Goal: Information Seeking & Learning: Learn about a topic

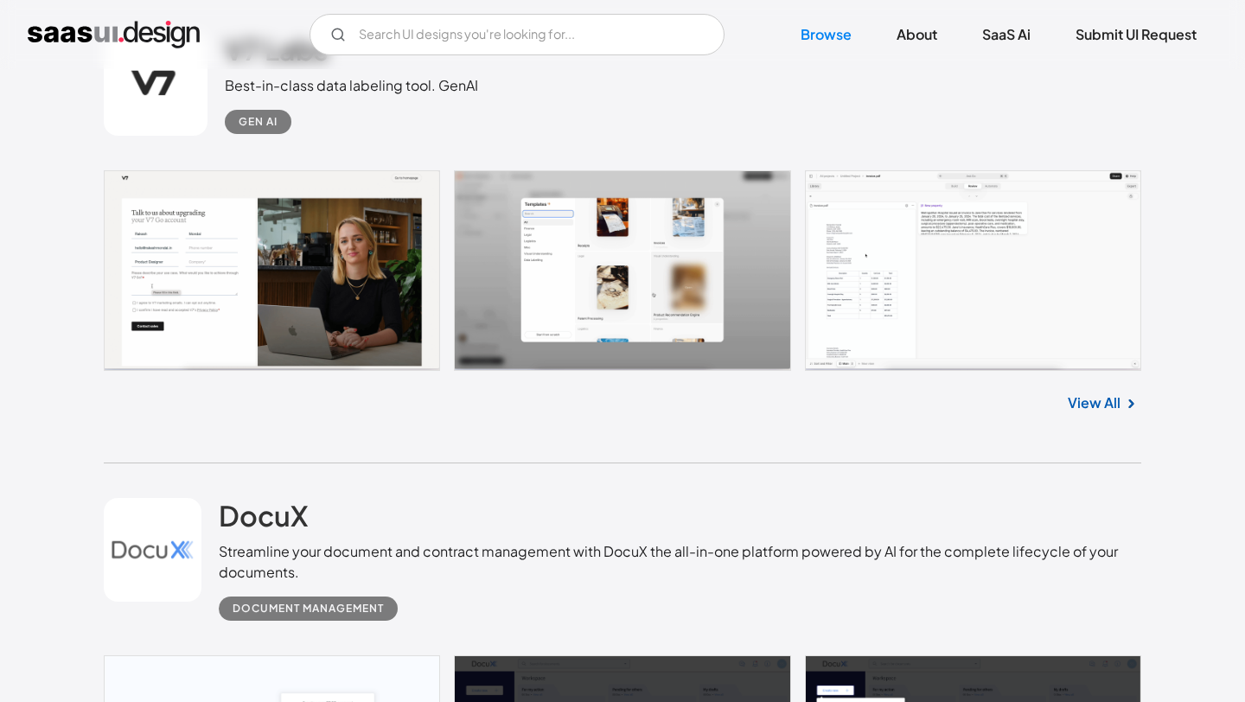
scroll to position [1915, 0]
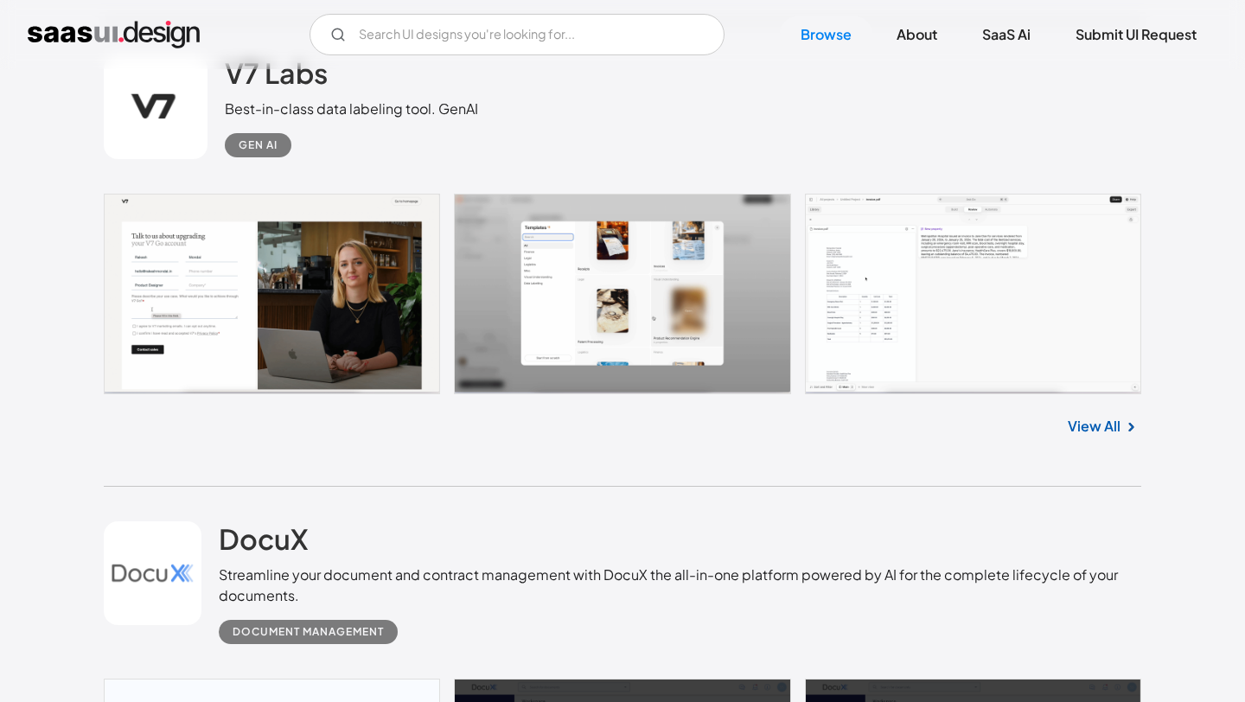
click at [280, 101] on div "Best-in-class data labeling tool. GenAI" at bounding box center [351, 109] width 253 height 21
click at [266, 162] on div "V7 Labs Best-in-class data labeling tool. GenAI Gen AI" at bounding box center [622, 107] width 1037 height 173
click at [184, 137] on link at bounding box center [156, 107] width 104 height 104
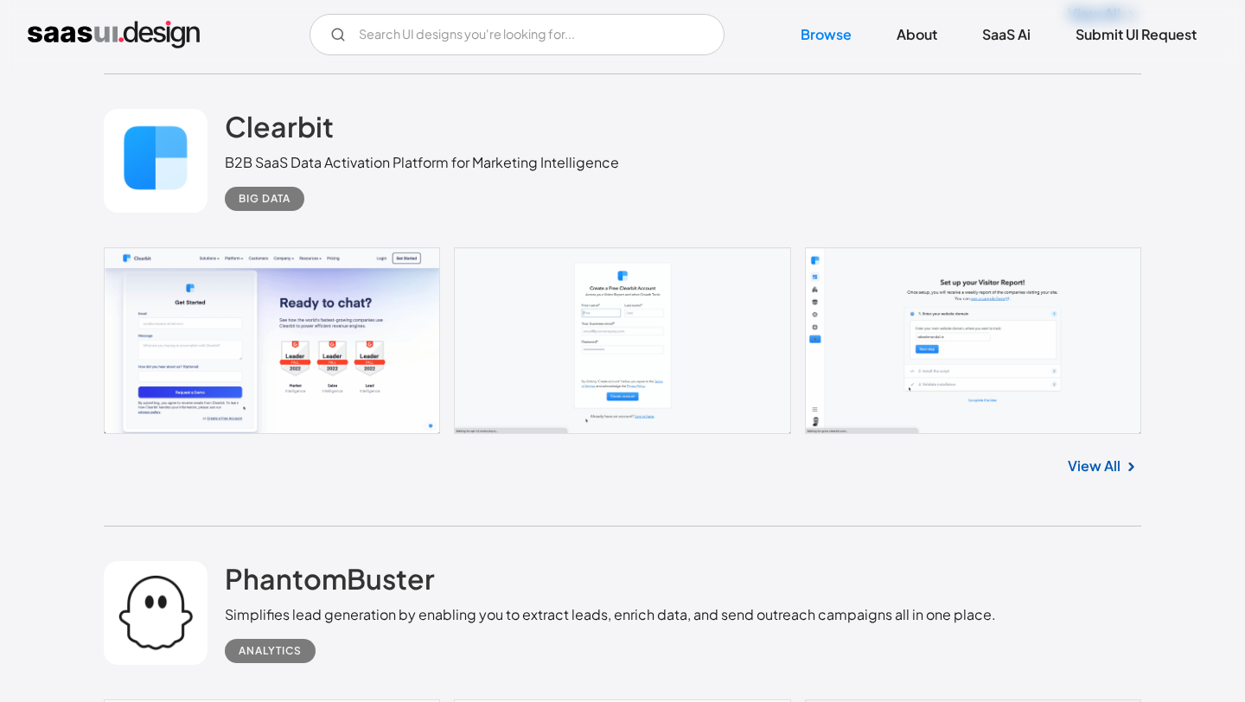
scroll to position [2828, 0]
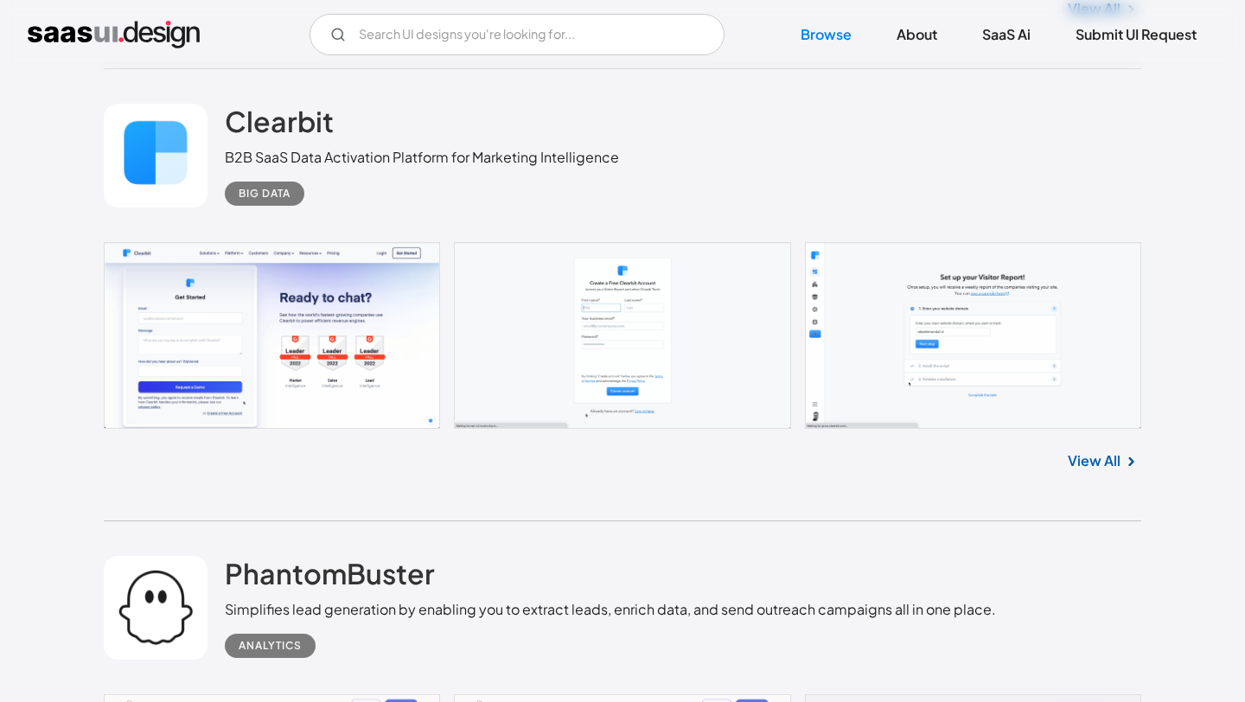
click at [170, 179] on link at bounding box center [156, 156] width 104 height 104
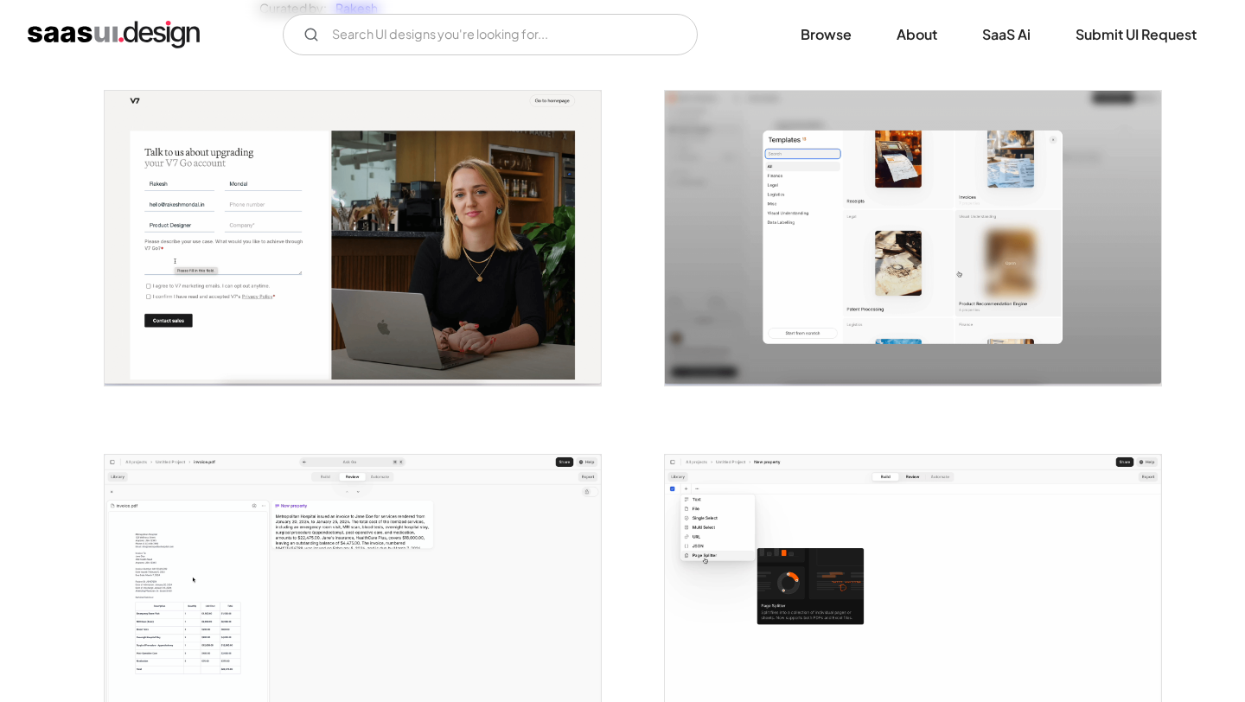
scroll to position [315, 0]
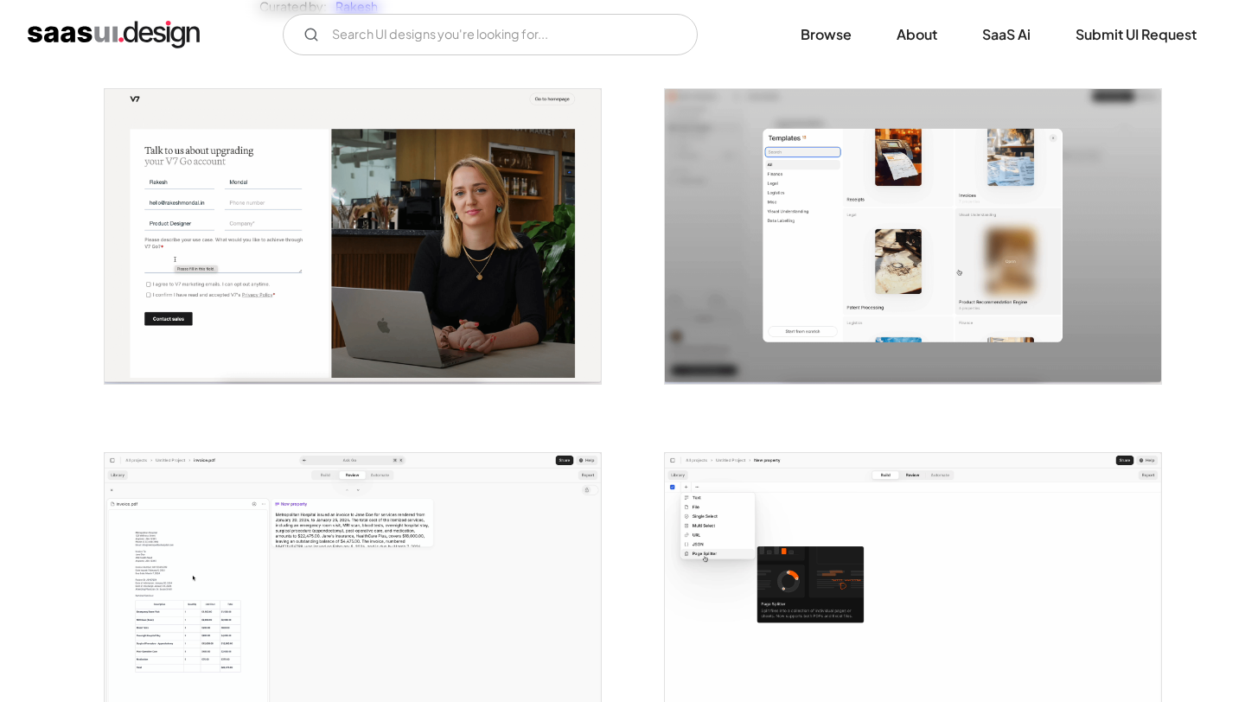
click at [411, 319] on img "open lightbox" at bounding box center [353, 236] width 496 height 295
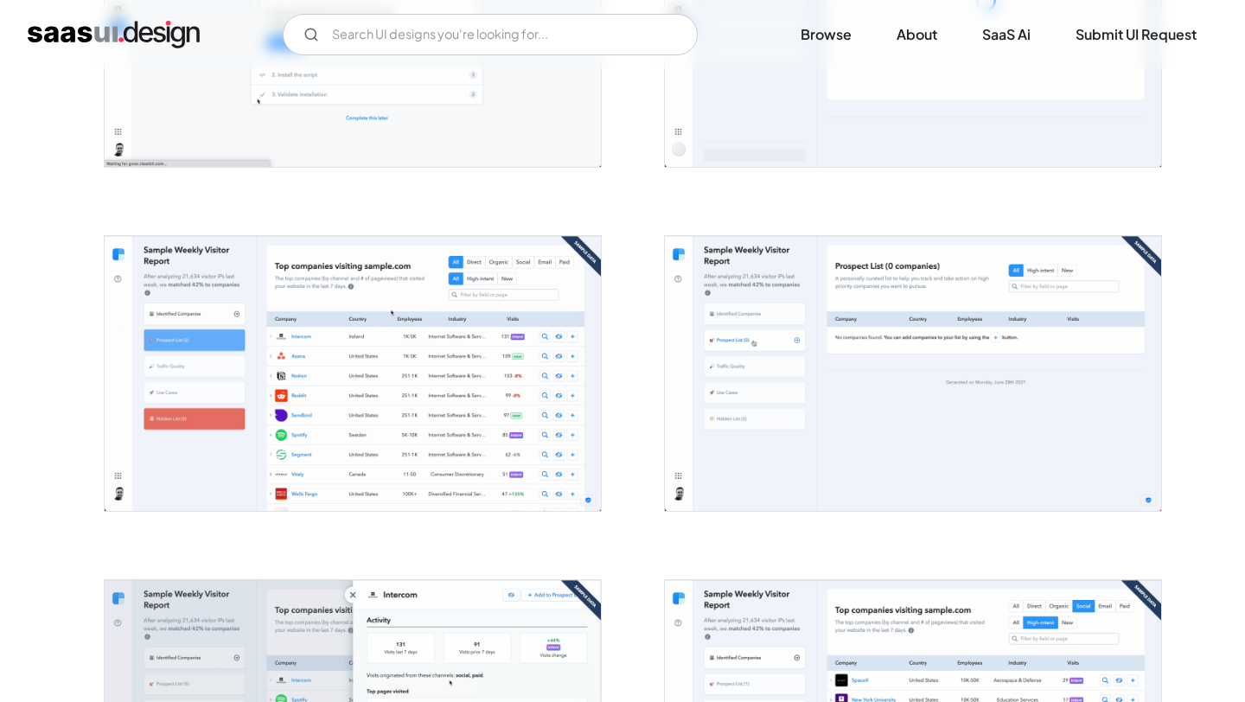
scroll to position [857, 0]
click at [529, 383] on img "open lightbox" at bounding box center [353, 372] width 496 height 274
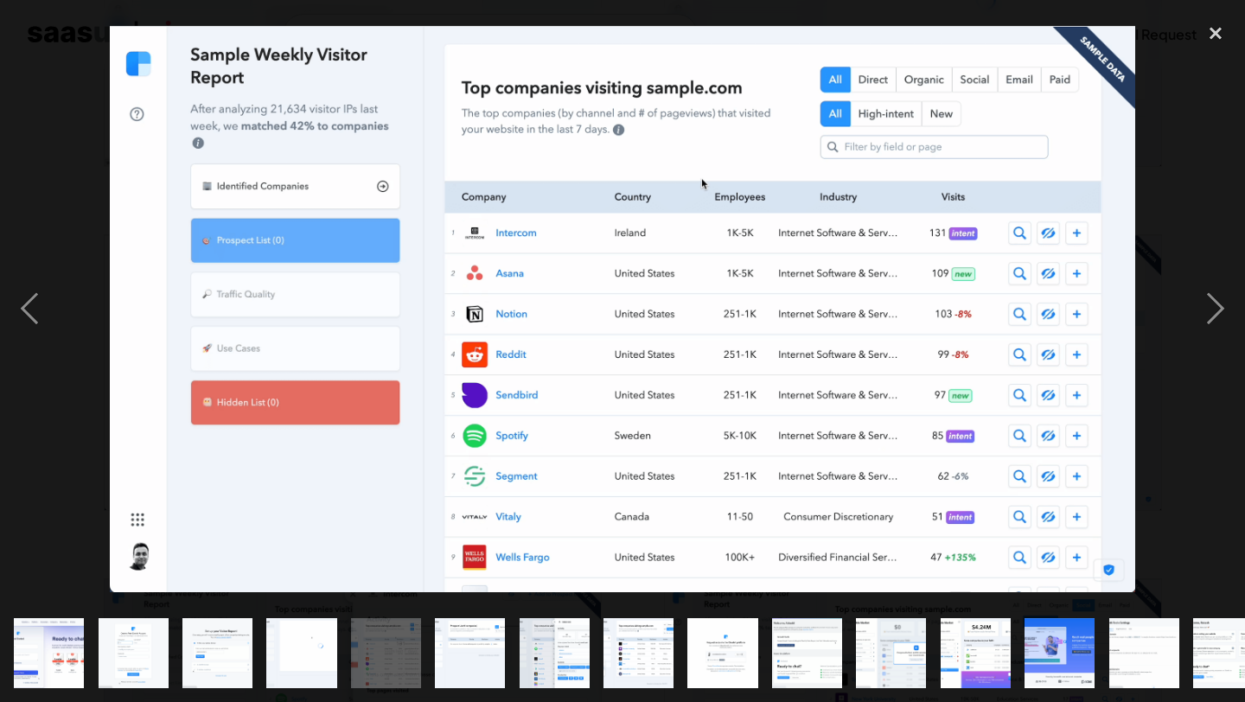
click at [933, 412] on img at bounding box center [622, 309] width 1024 height 566
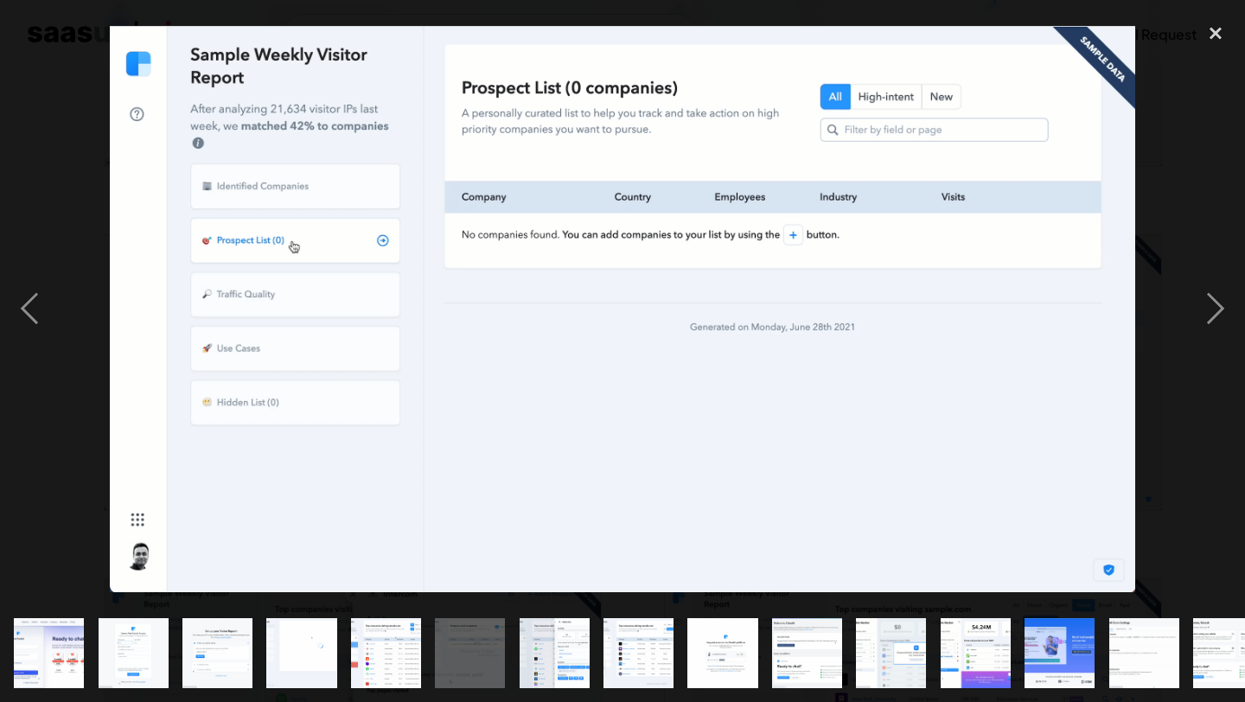
click at [377, 662] on img "show item 5 of 18" at bounding box center [385, 653] width 127 height 70
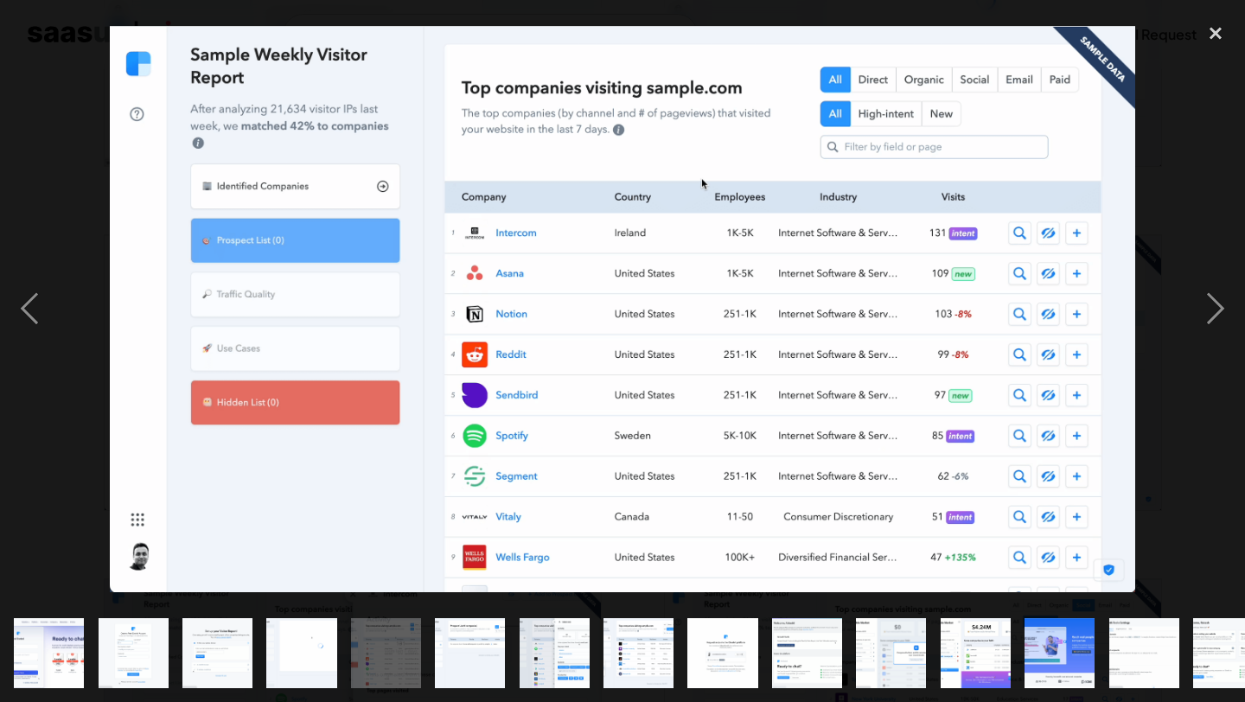
click at [489, 644] on img "show item 6 of 18" at bounding box center [469, 653] width 127 height 70
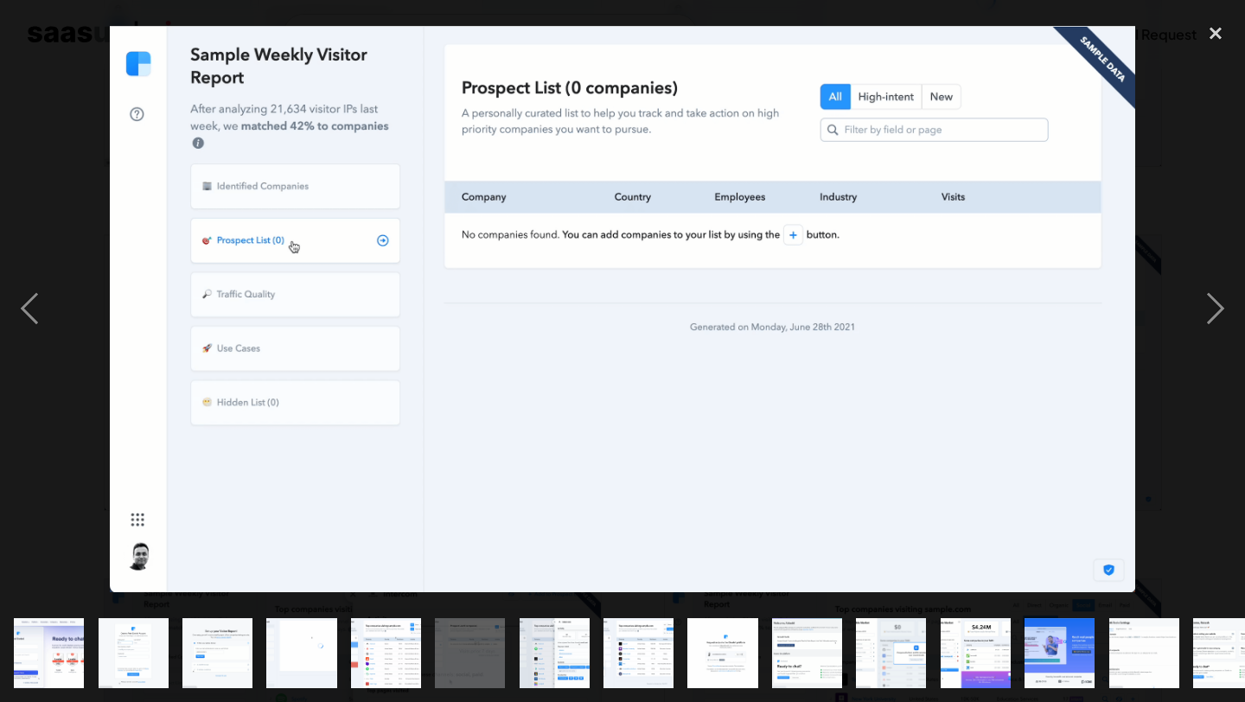
click at [544, 657] on img "show item 7 of 18" at bounding box center [554, 653] width 127 height 70
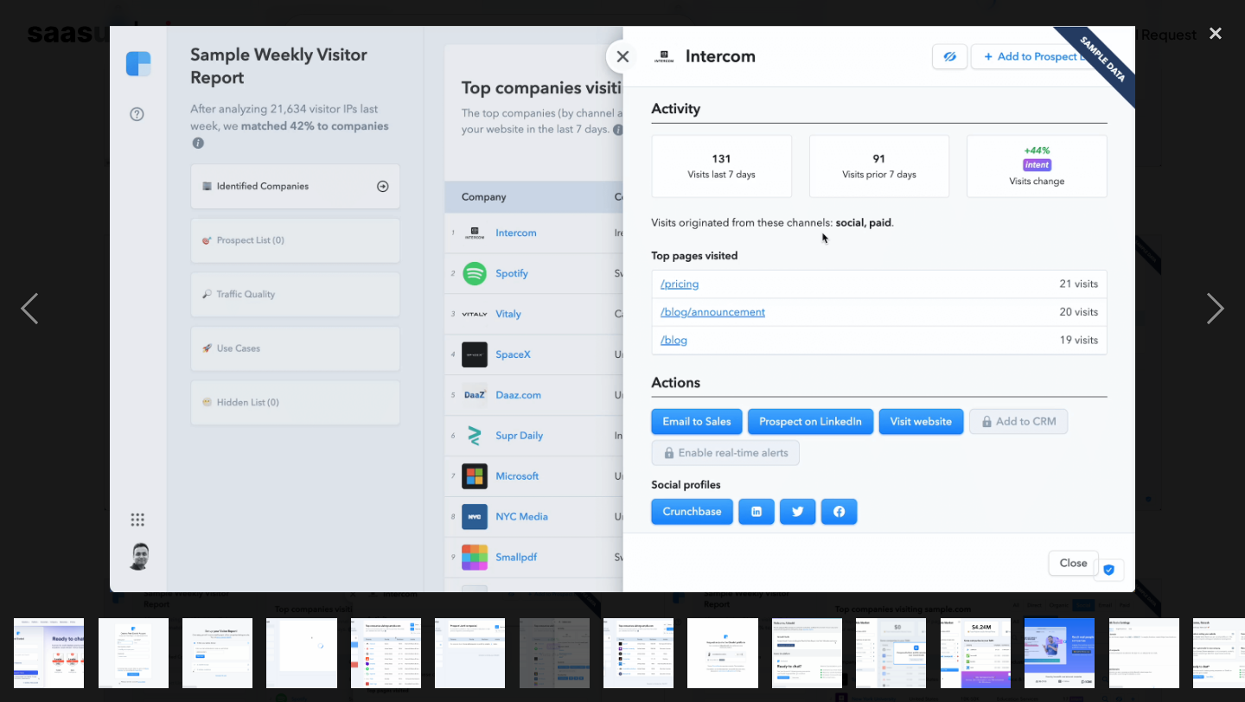
click at [615, 646] on img "show item 8 of 18" at bounding box center [638, 653] width 127 height 70
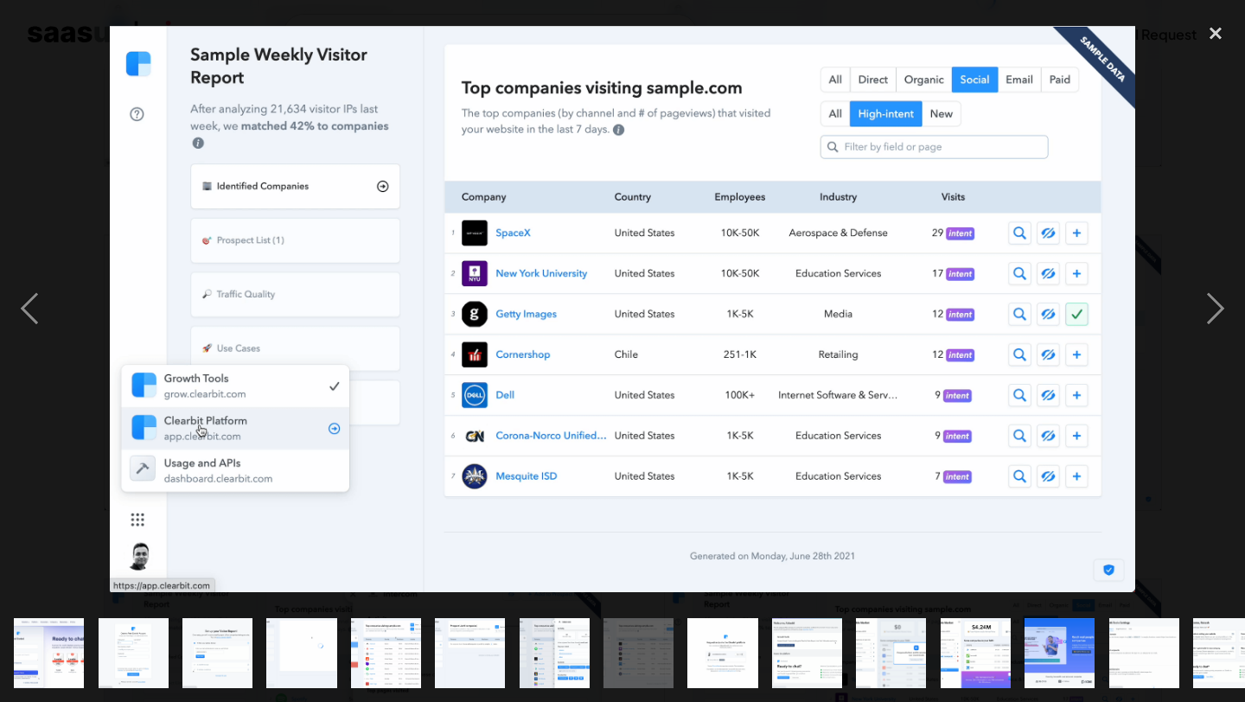
click at [748, 673] on img "show item 9 of 18" at bounding box center [722, 653] width 127 height 70
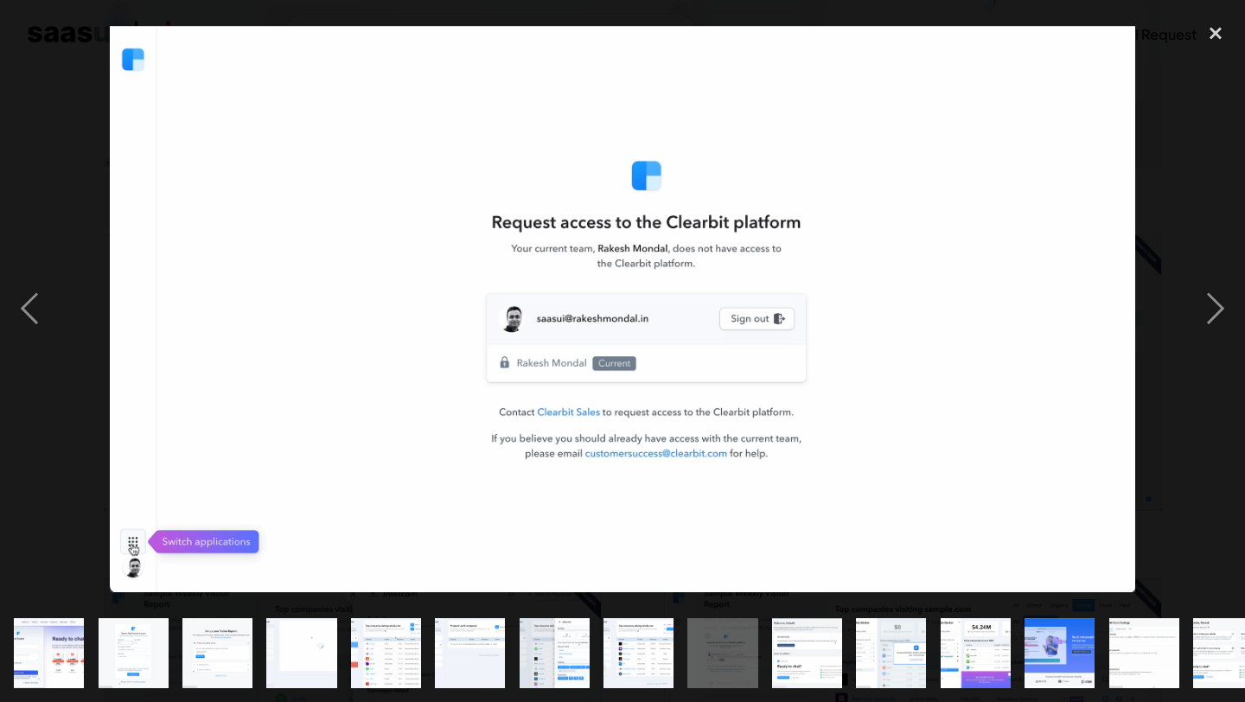
click at [796, 663] on img "show item 10 of 18" at bounding box center [806, 653] width 127 height 70
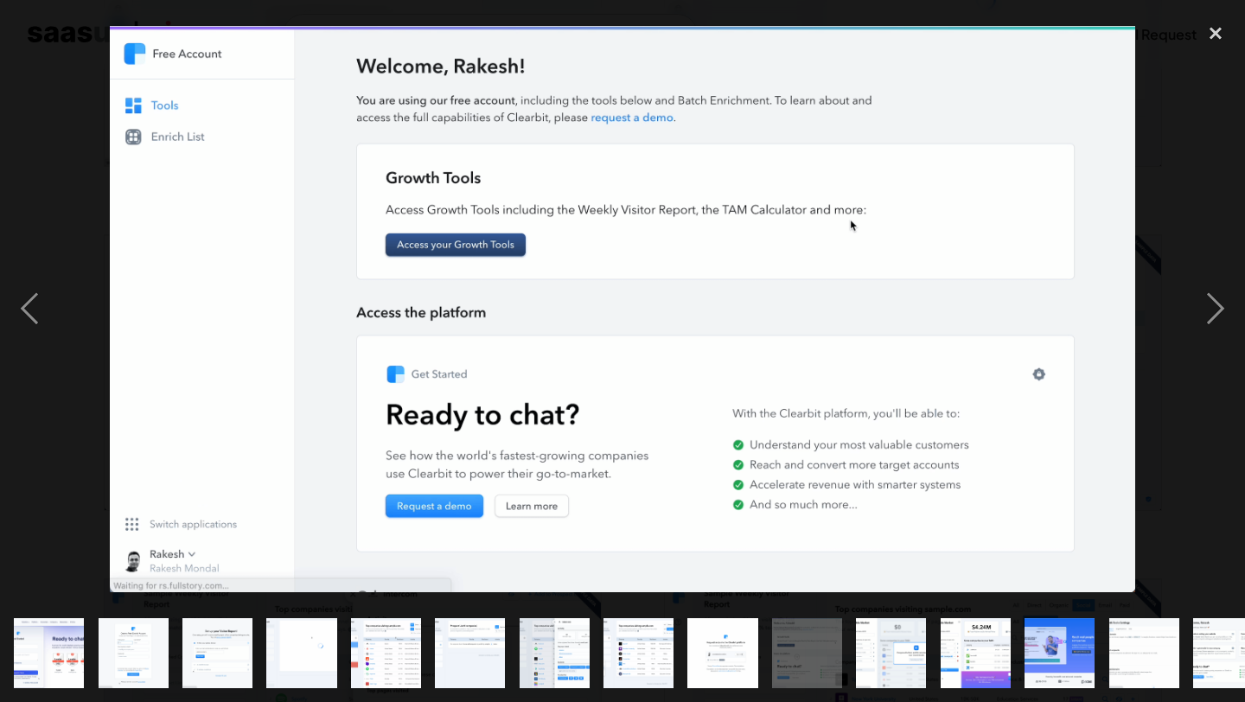
click at [876, 655] on img "show item 11 of 18" at bounding box center [890, 653] width 127 height 70
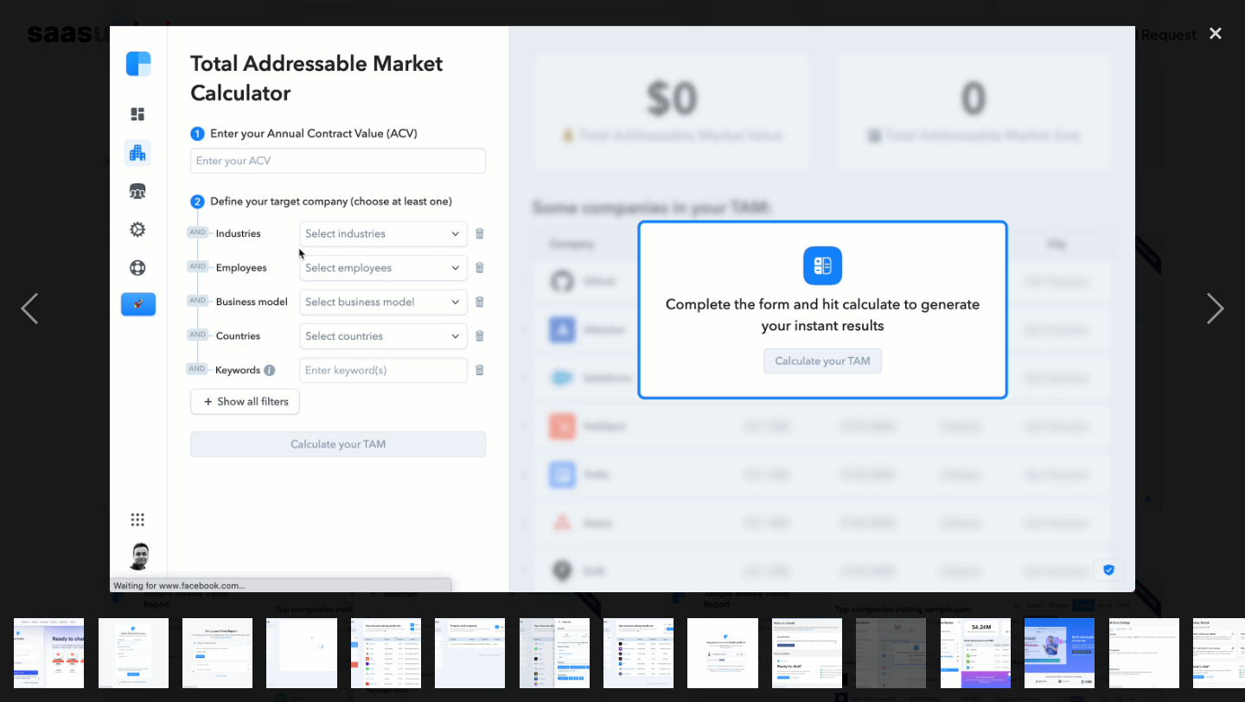
click at [615, 676] on img "show item 8 of 18" at bounding box center [638, 653] width 127 height 70
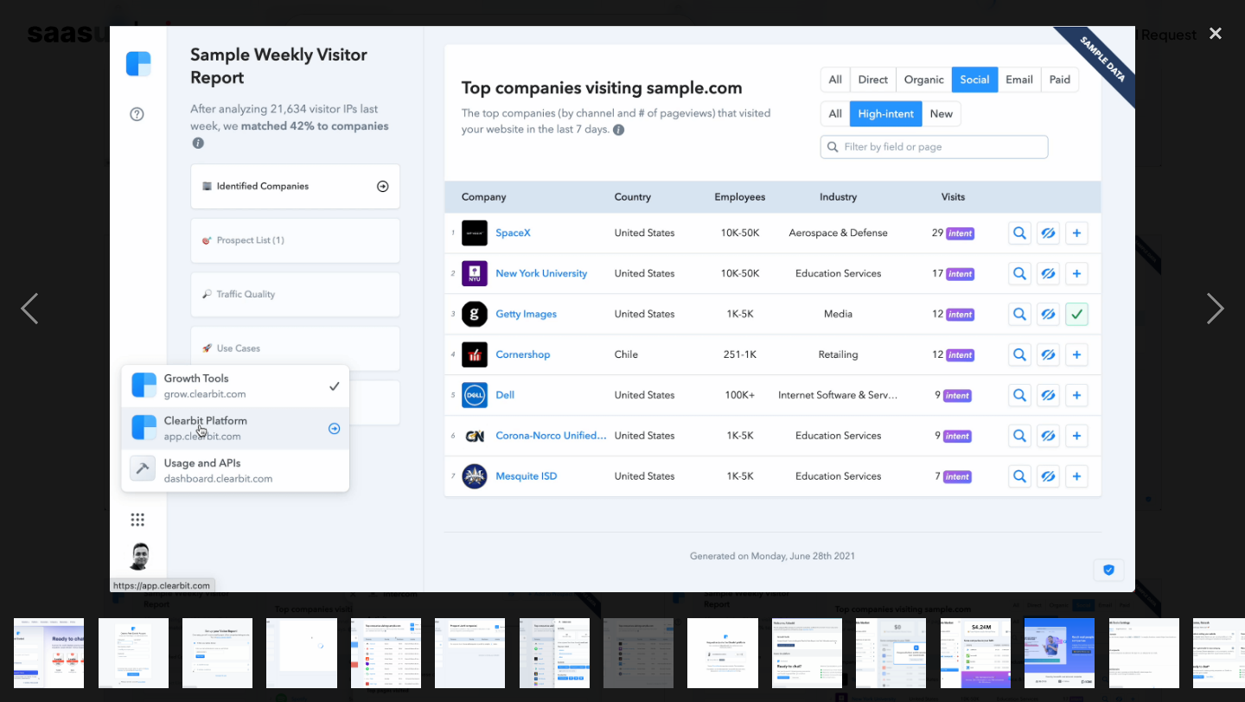
click at [710, 657] on img "show item 9 of 18" at bounding box center [722, 653] width 127 height 70
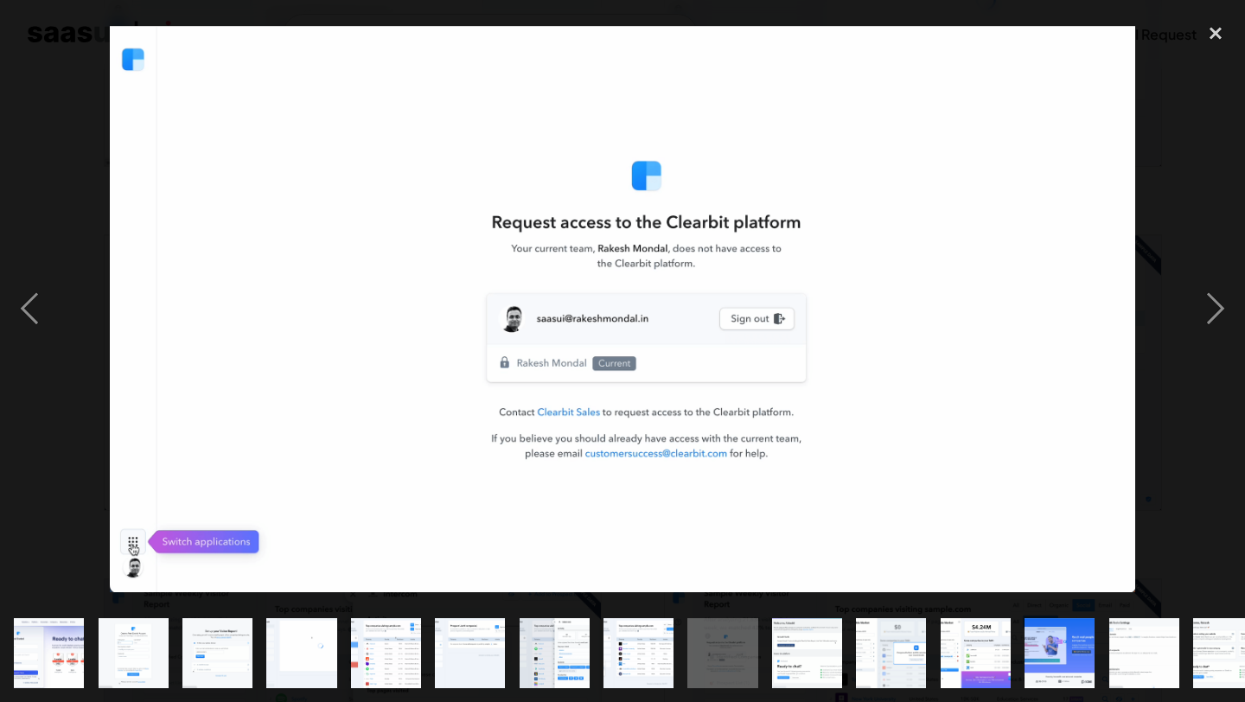
click at [796, 653] on img "show item 10 of 18" at bounding box center [806, 653] width 127 height 70
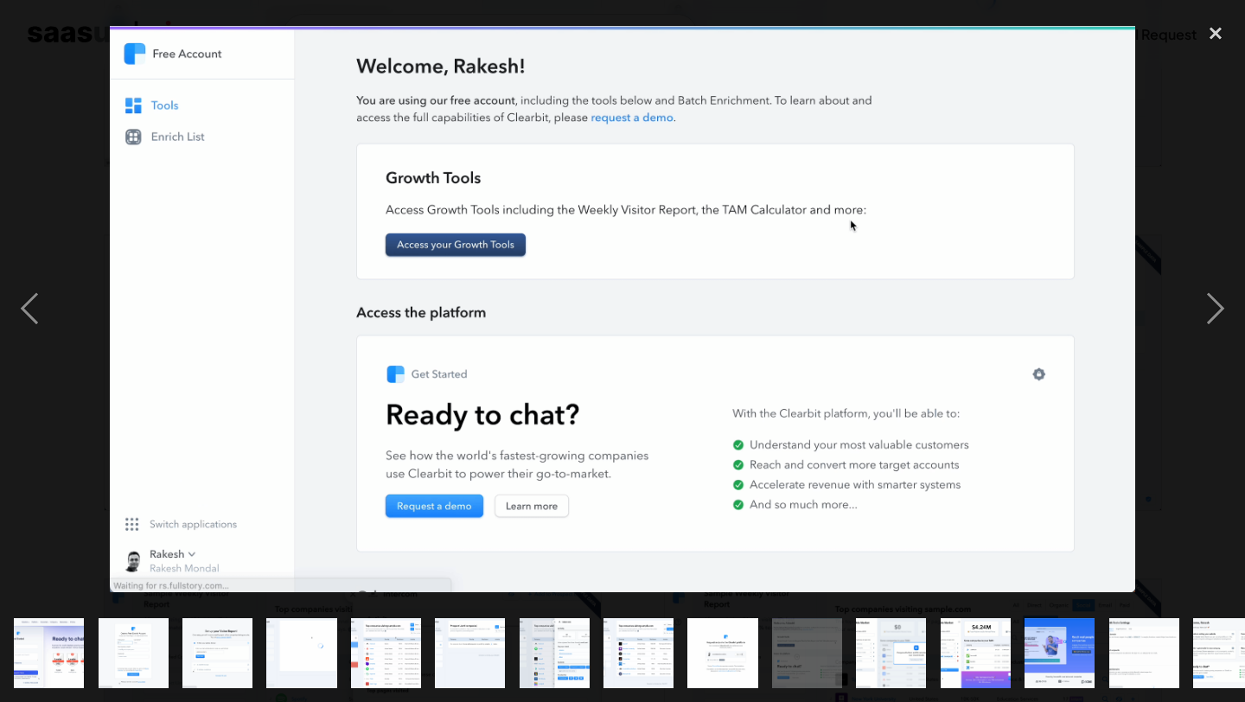
click at [890, 646] on img "show item 11 of 18" at bounding box center [890, 653] width 127 height 70
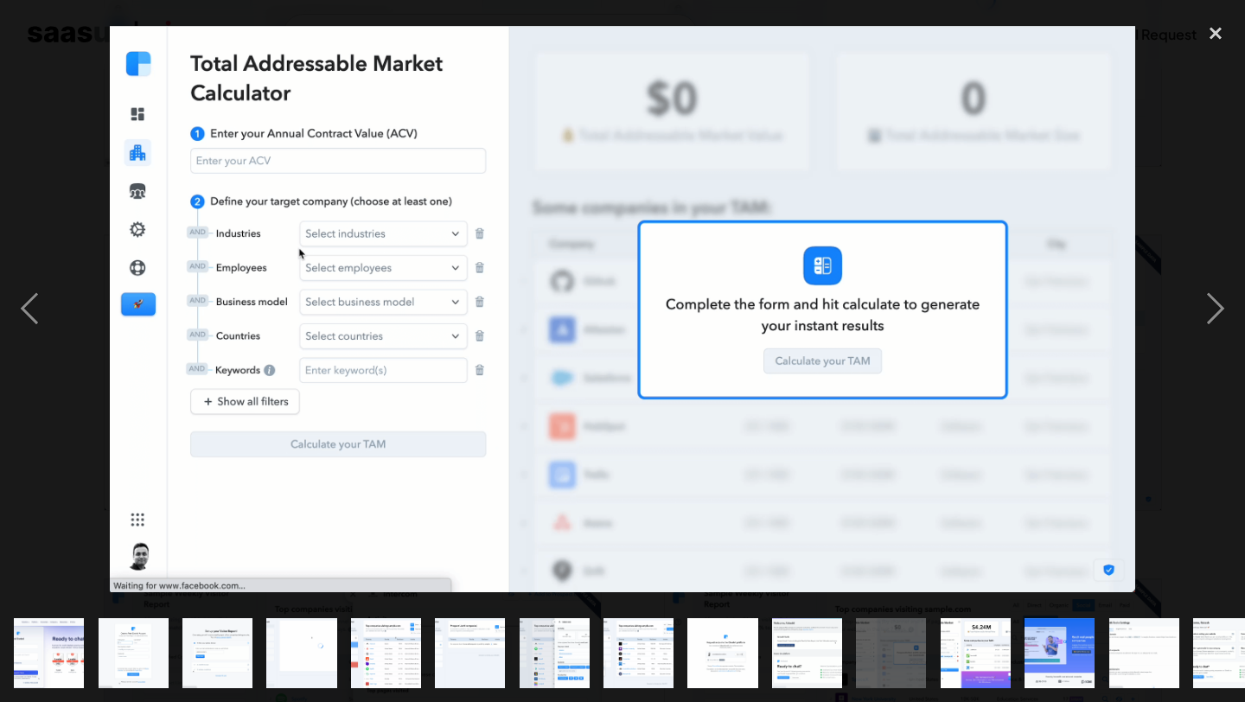
click at [967, 645] on img "show item 12 of 18" at bounding box center [975, 653] width 127 height 70
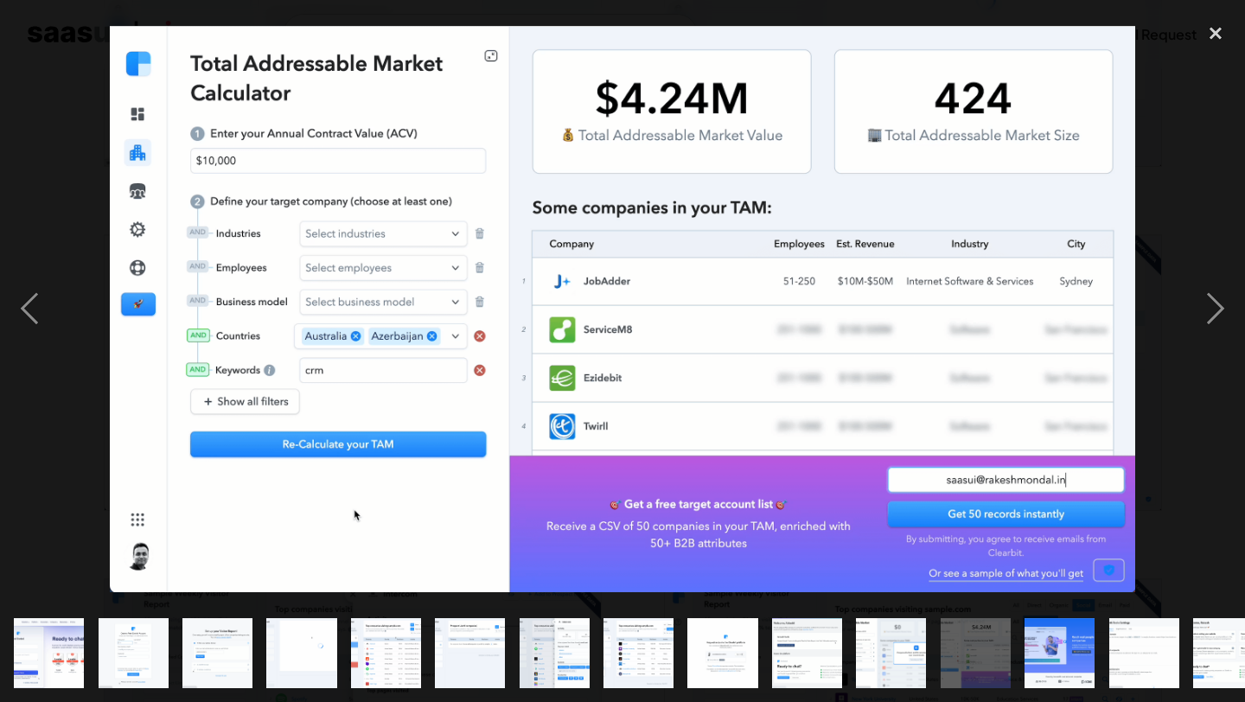
click at [1073, 647] on img "show item 13 of 18" at bounding box center [1059, 653] width 127 height 70
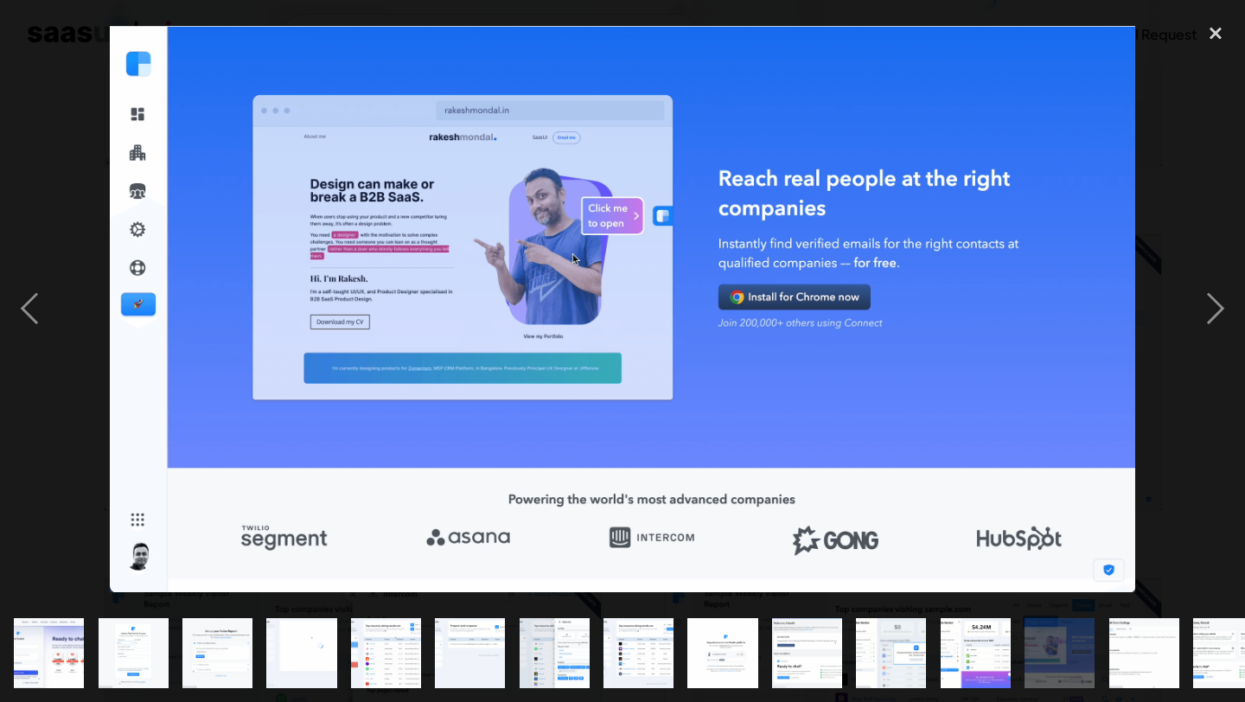
click at [974, 652] on img "show item 12 of 18" at bounding box center [975, 653] width 127 height 70
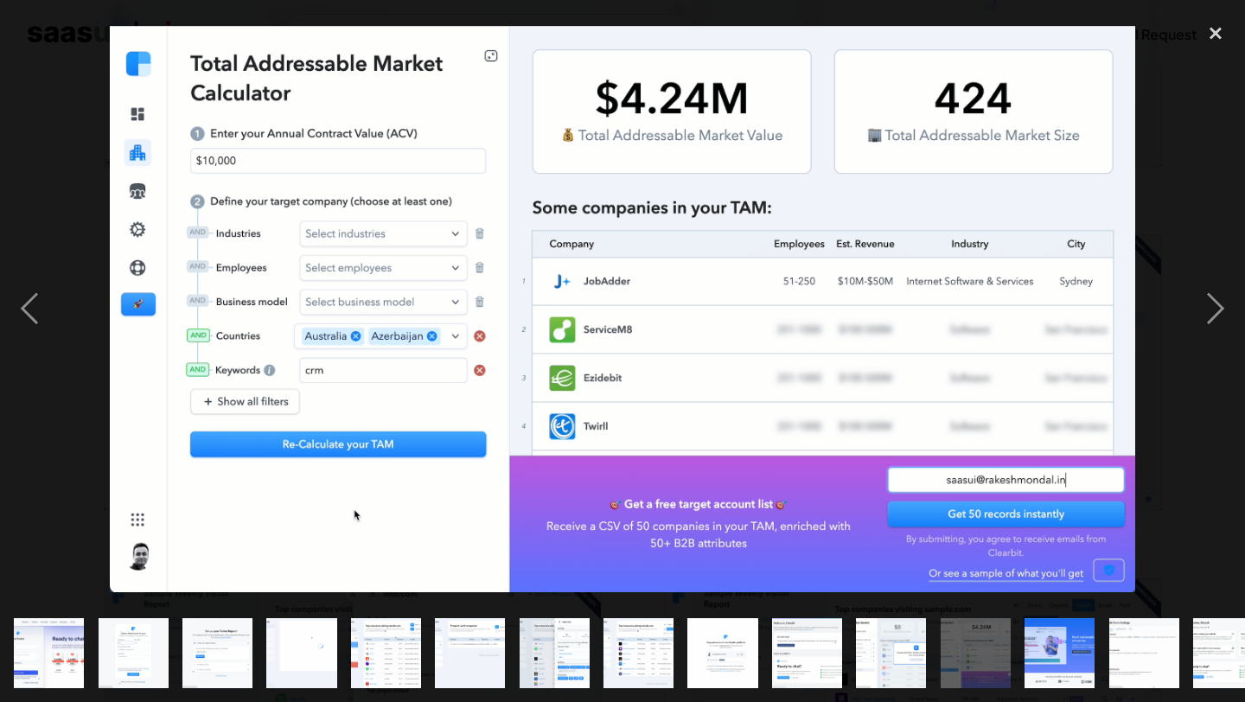
click at [1063, 647] on img "show item 13 of 18" at bounding box center [1059, 653] width 127 height 70
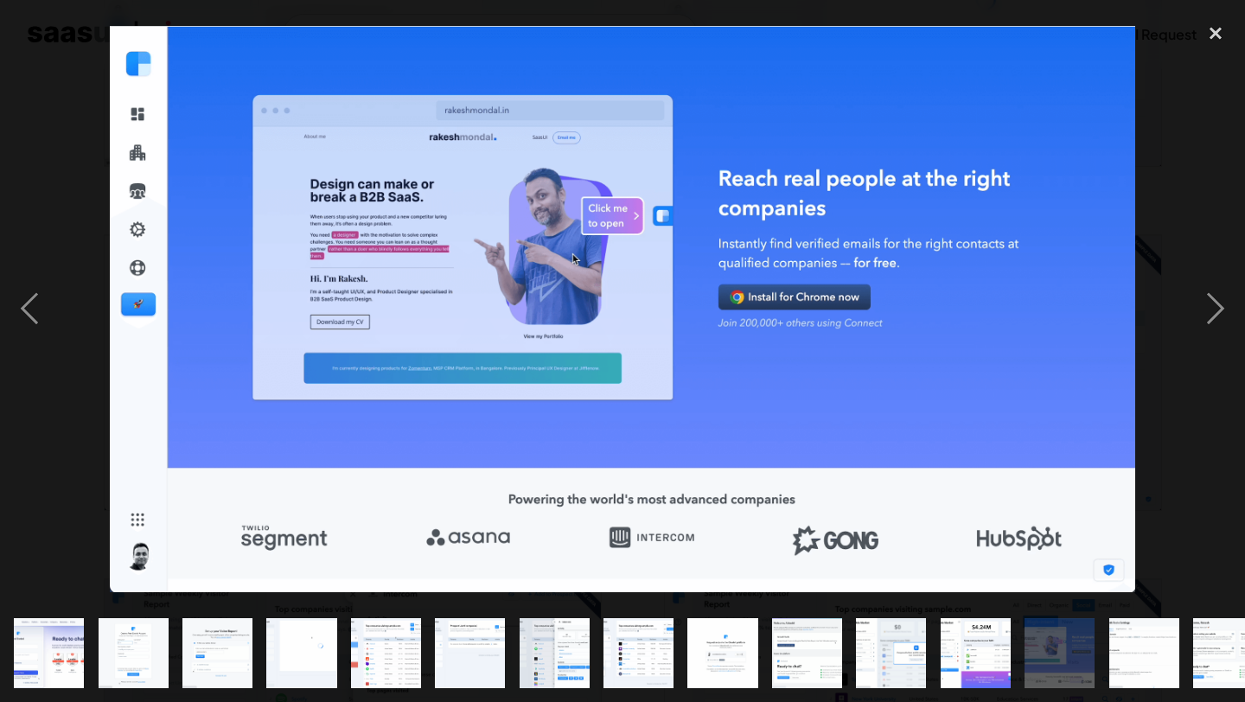
click at [1133, 646] on img "show item 14 of 18" at bounding box center [1143, 653] width 127 height 70
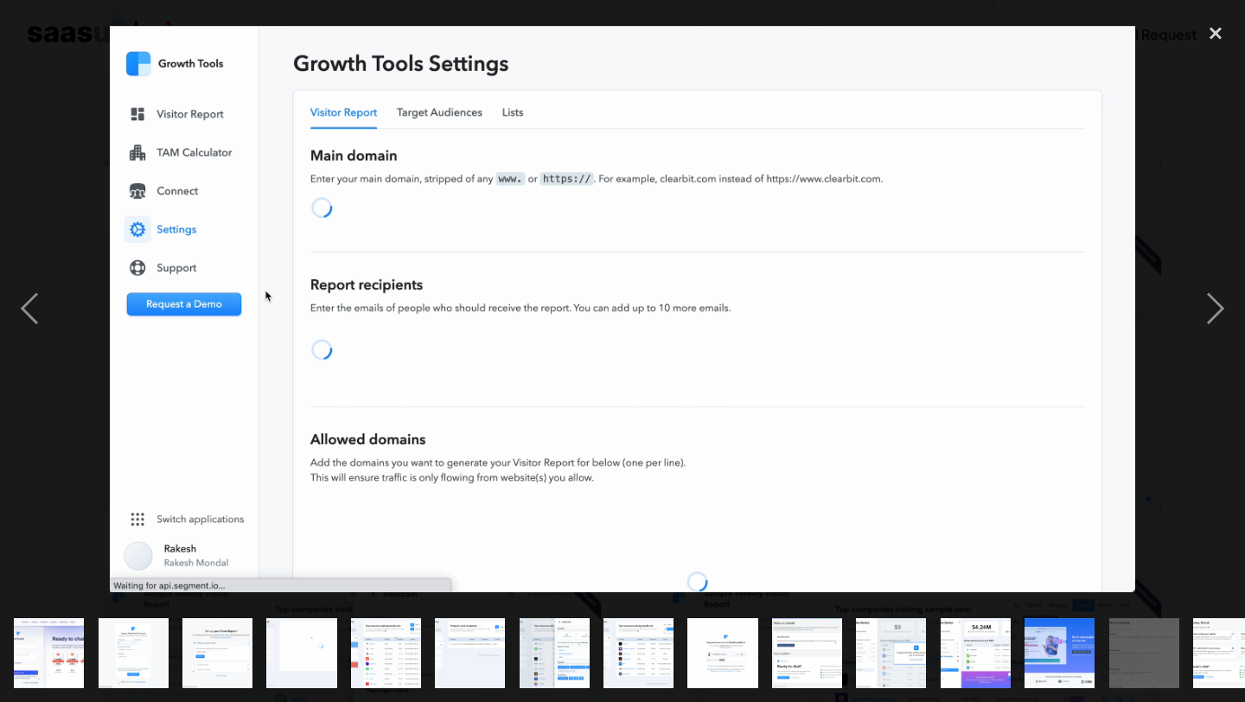
click at [1208, 656] on img "show item 15 of 18" at bounding box center [1227, 653] width 127 height 70
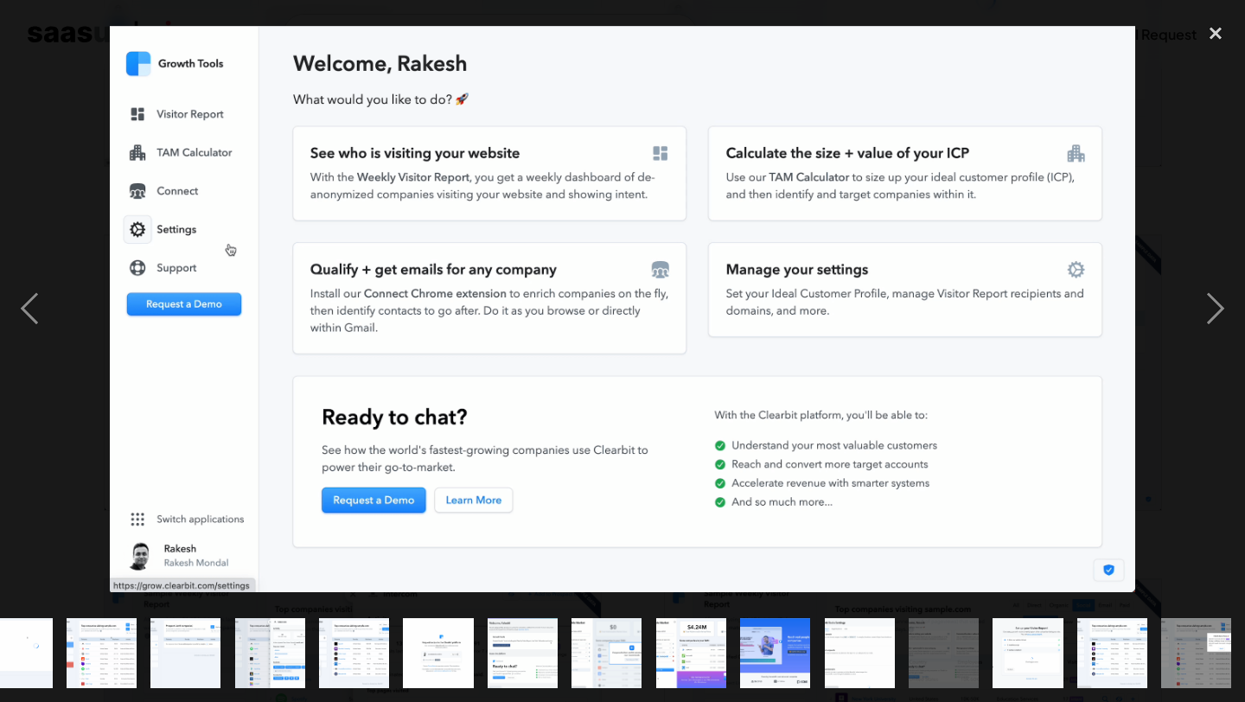
scroll to position [0, 285]
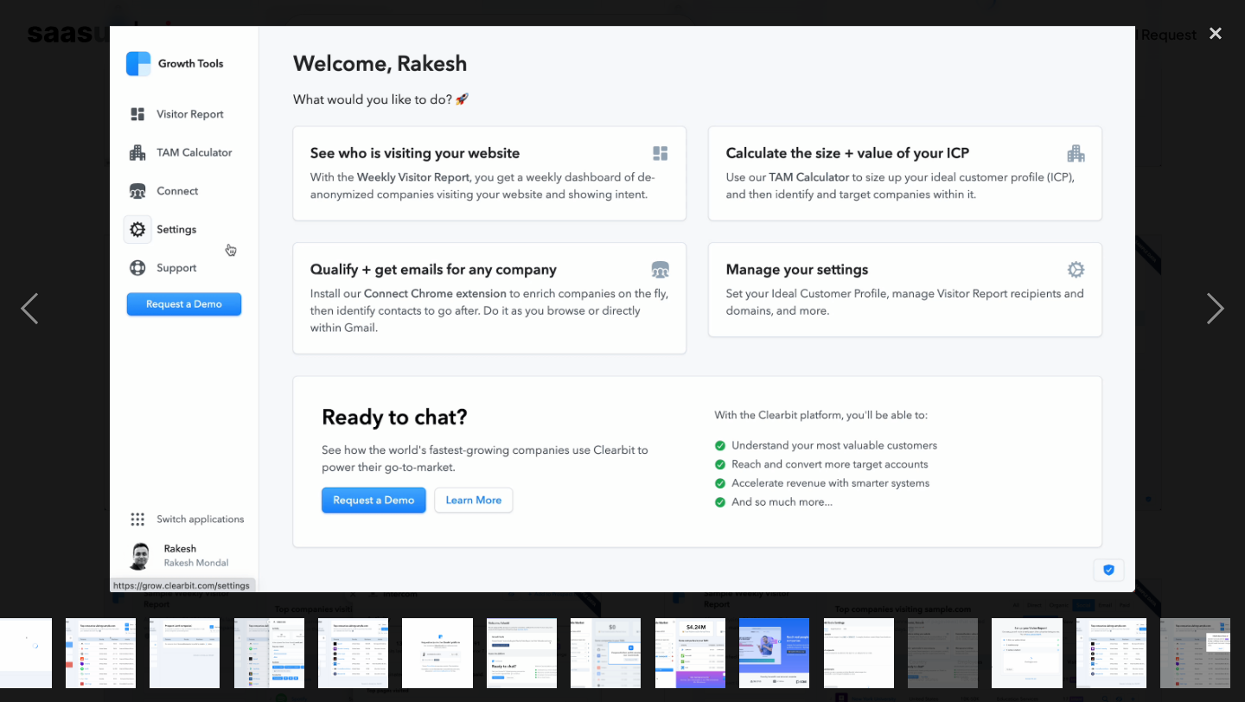
click at [1198, 666] on img "show item 18 of 18" at bounding box center [1194, 653] width 127 height 70
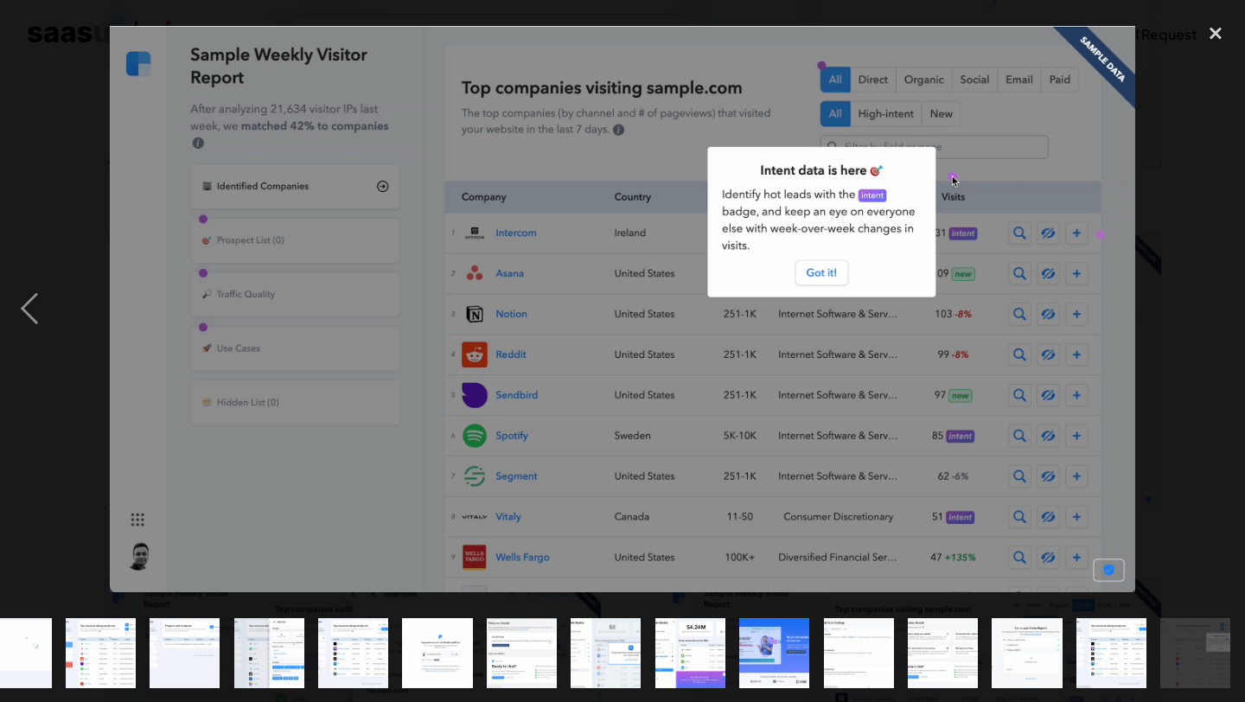
click at [1074, 669] on div "show item 17 of 18" at bounding box center [1111, 652] width 84 height 99
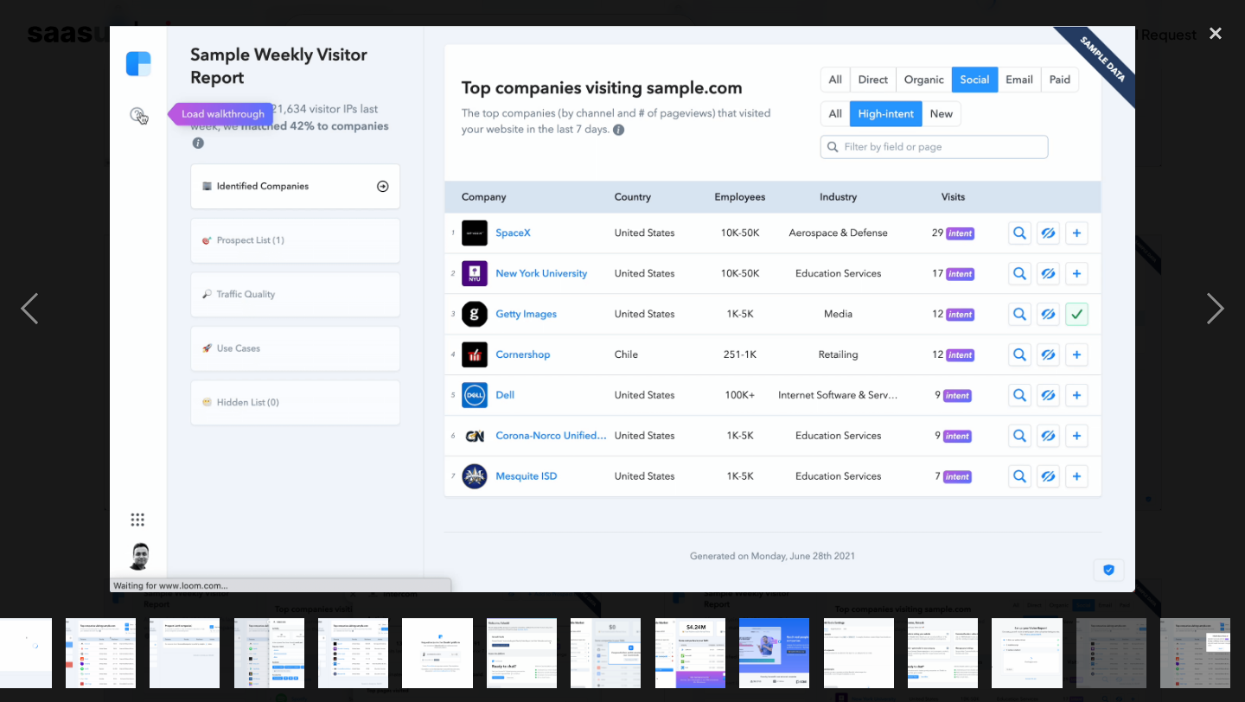
click at [1186, 675] on img "show item 18 of 18" at bounding box center [1194, 653] width 127 height 70
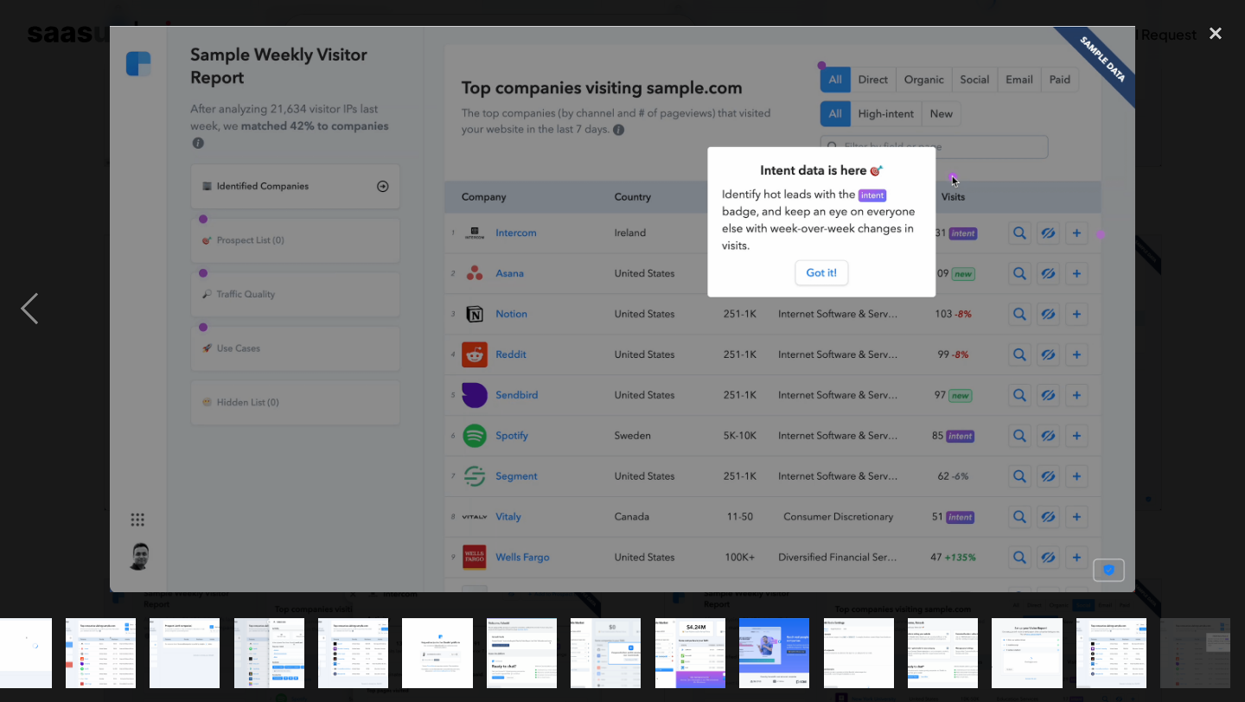
click at [996, 658] on img "show item 16 of 18" at bounding box center [1027, 653] width 127 height 70
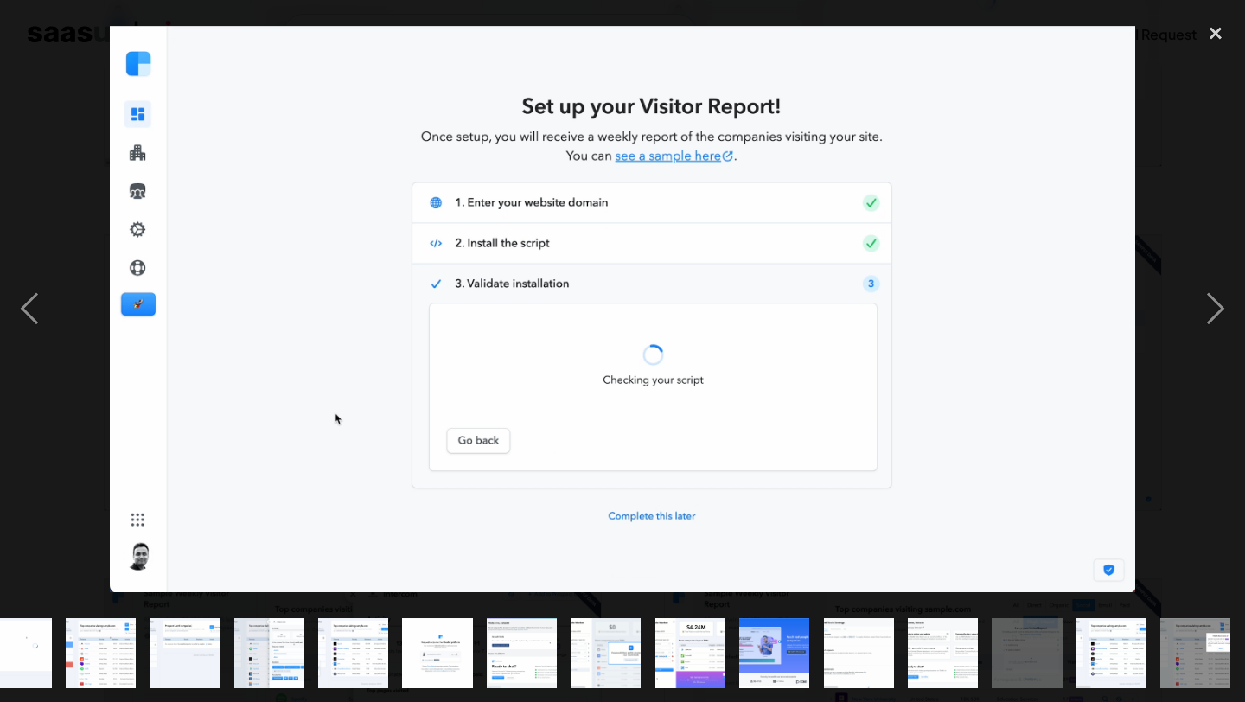
click at [936, 655] on img "show item 15 of 18" at bounding box center [942, 653] width 127 height 70
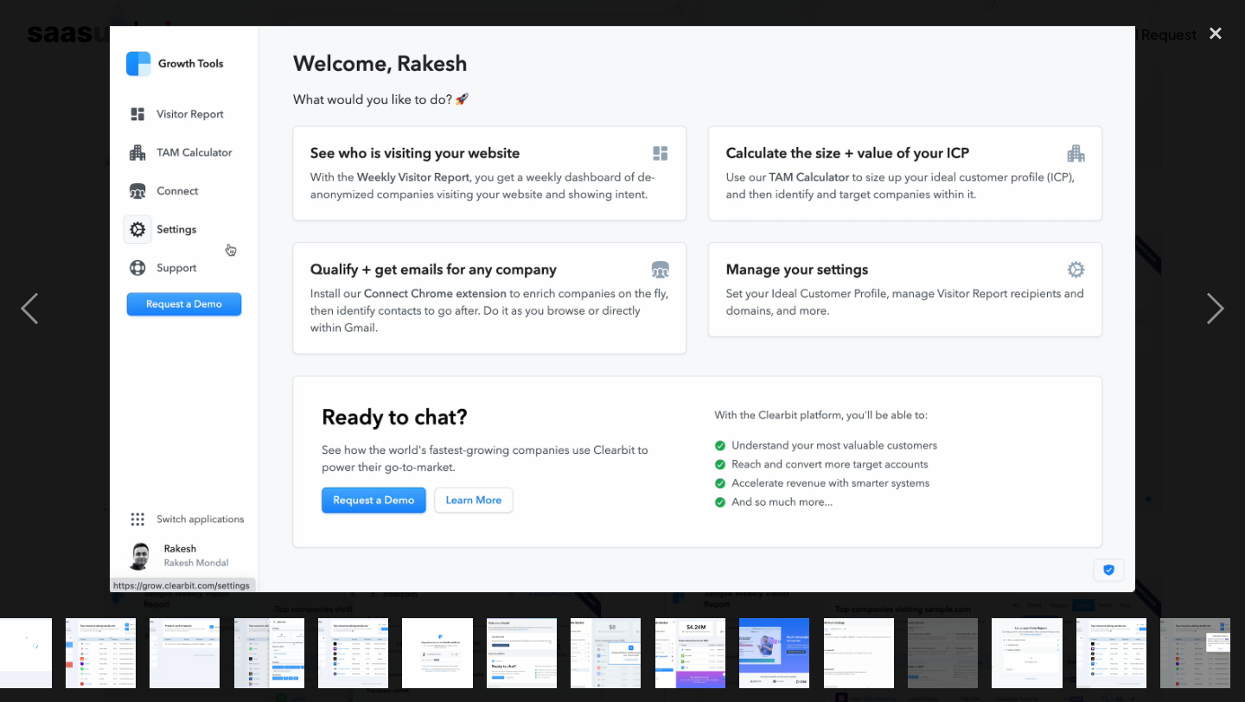
click at [799, 640] on img "show item 13 of 18" at bounding box center [773, 653] width 127 height 70
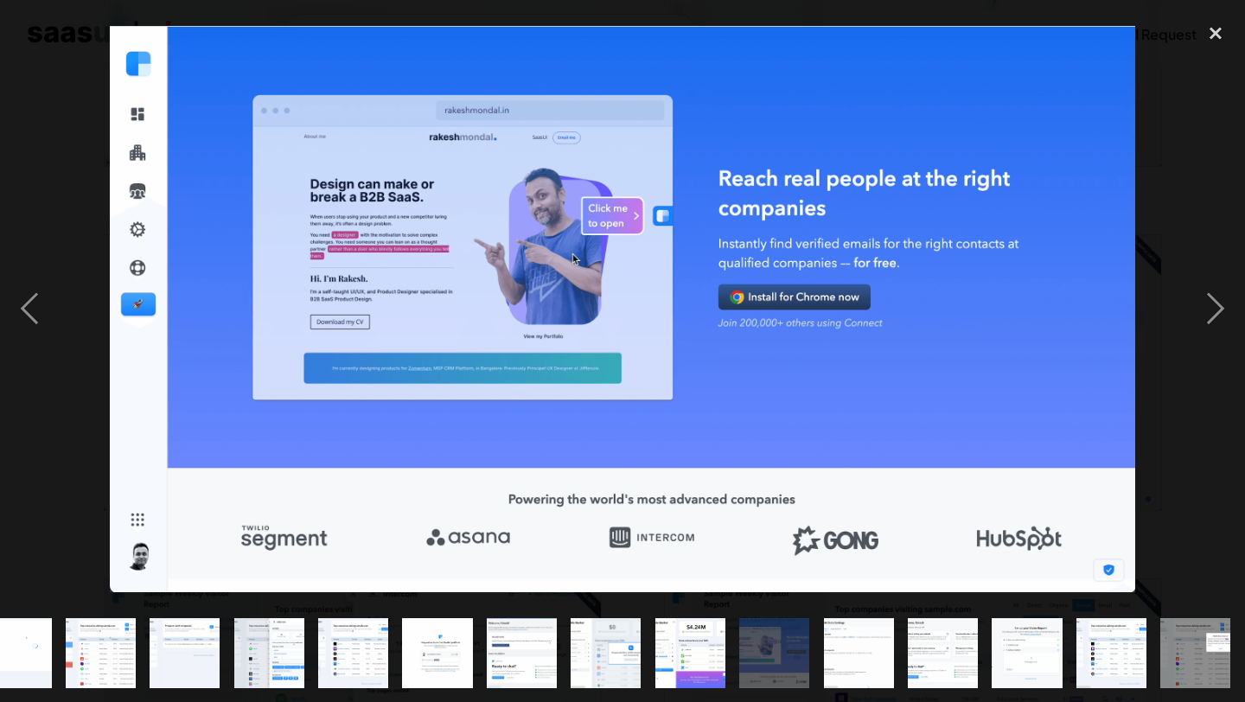
click at [856, 648] on img "show item 14 of 18" at bounding box center [858, 653] width 127 height 70
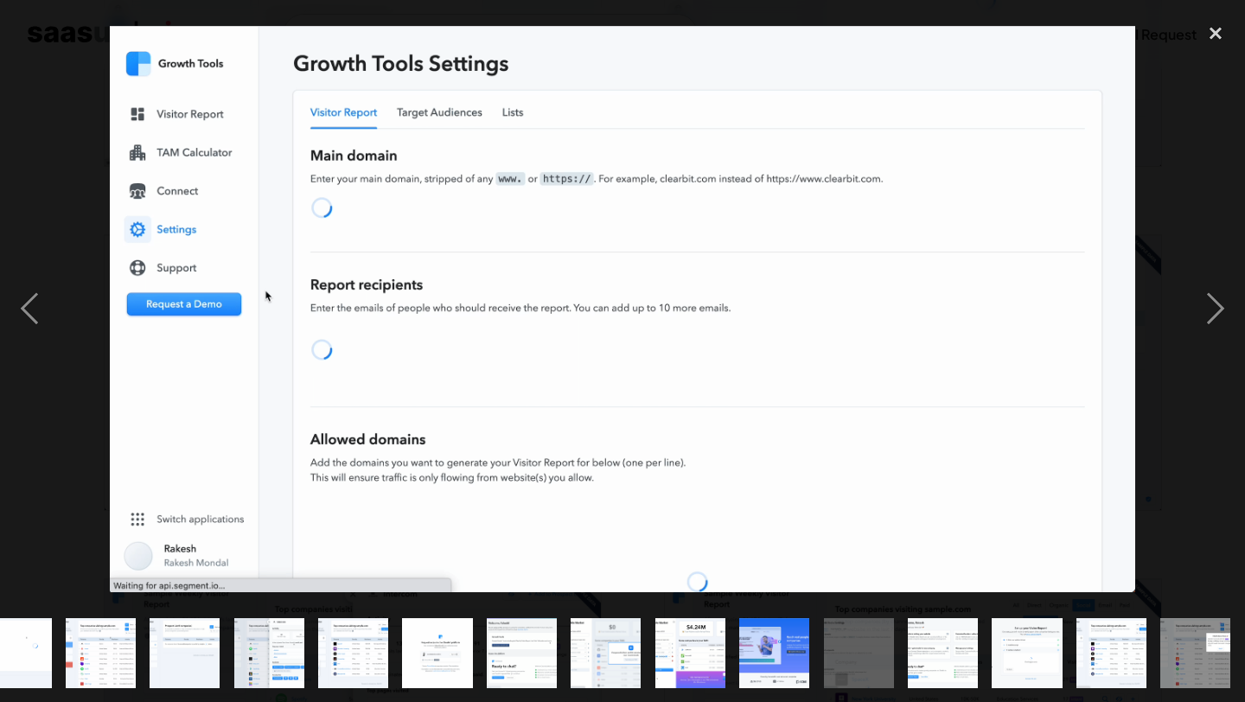
click at [925, 646] on img "show item 15 of 18" at bounding box center [942, 653] width 127 height 70
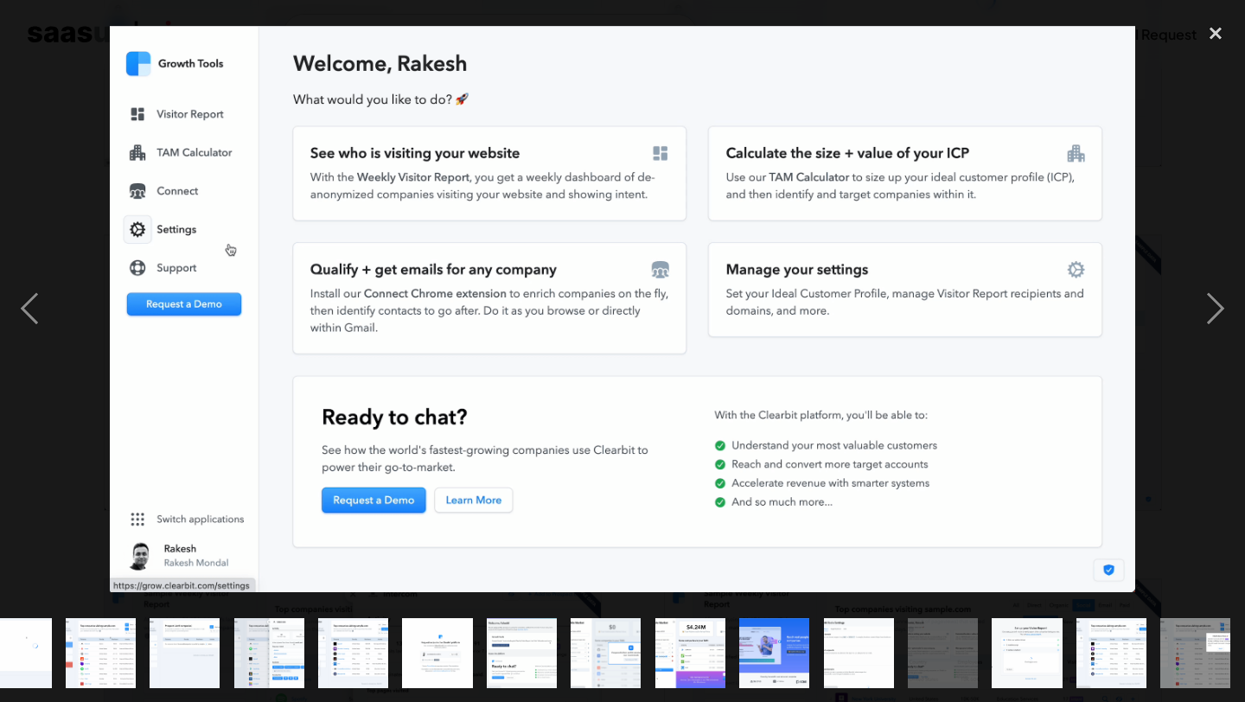
click at [1046, 643] on img "show item 16 of 18" at bounding box center [1027, 653] width 127 height 70
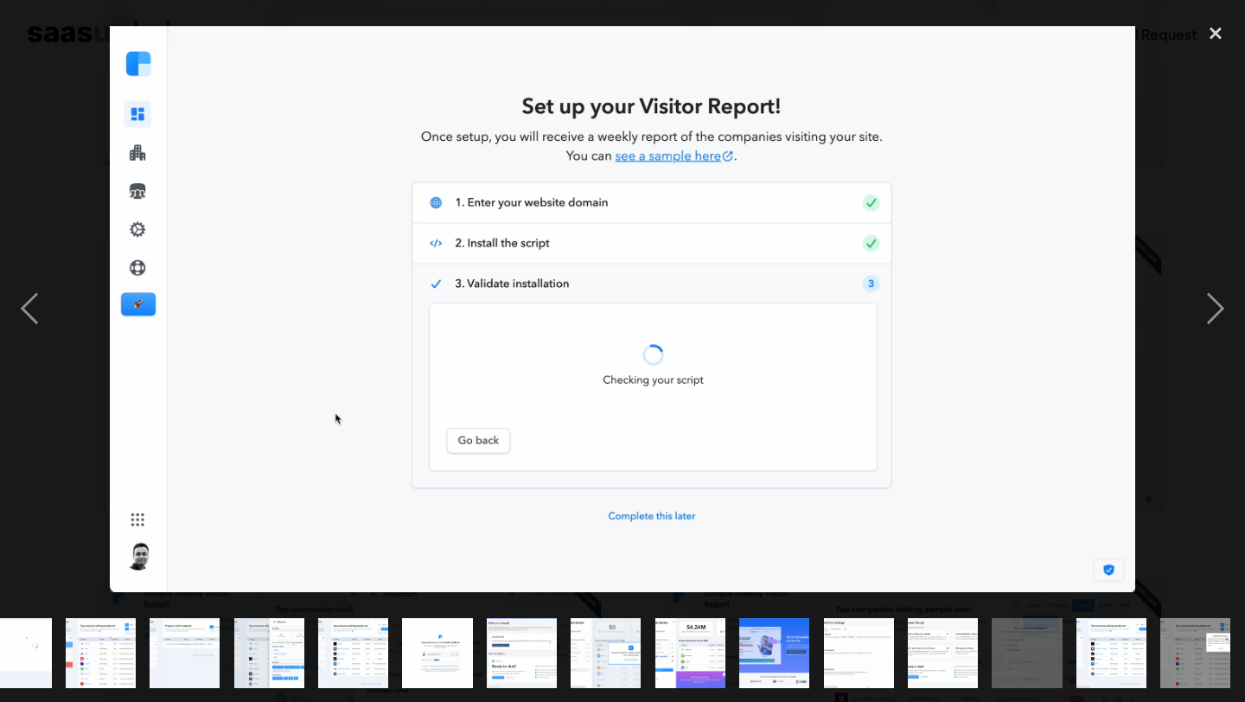
click at [1101, 648] on img "show item 17 of 18" at bounding box center [1111, 653] width 127 height 70
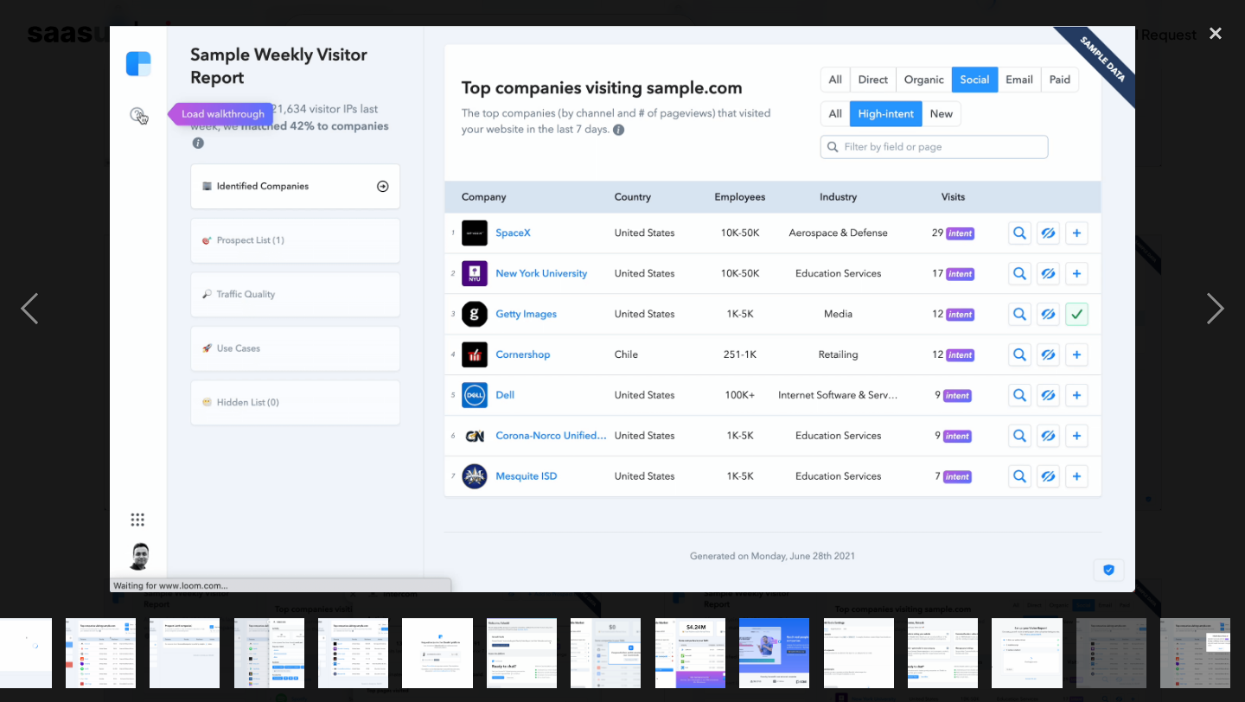
click at [1160, 652] on img "show item 18 of 18" at bounding box center [1194, 653] width 127 height 70
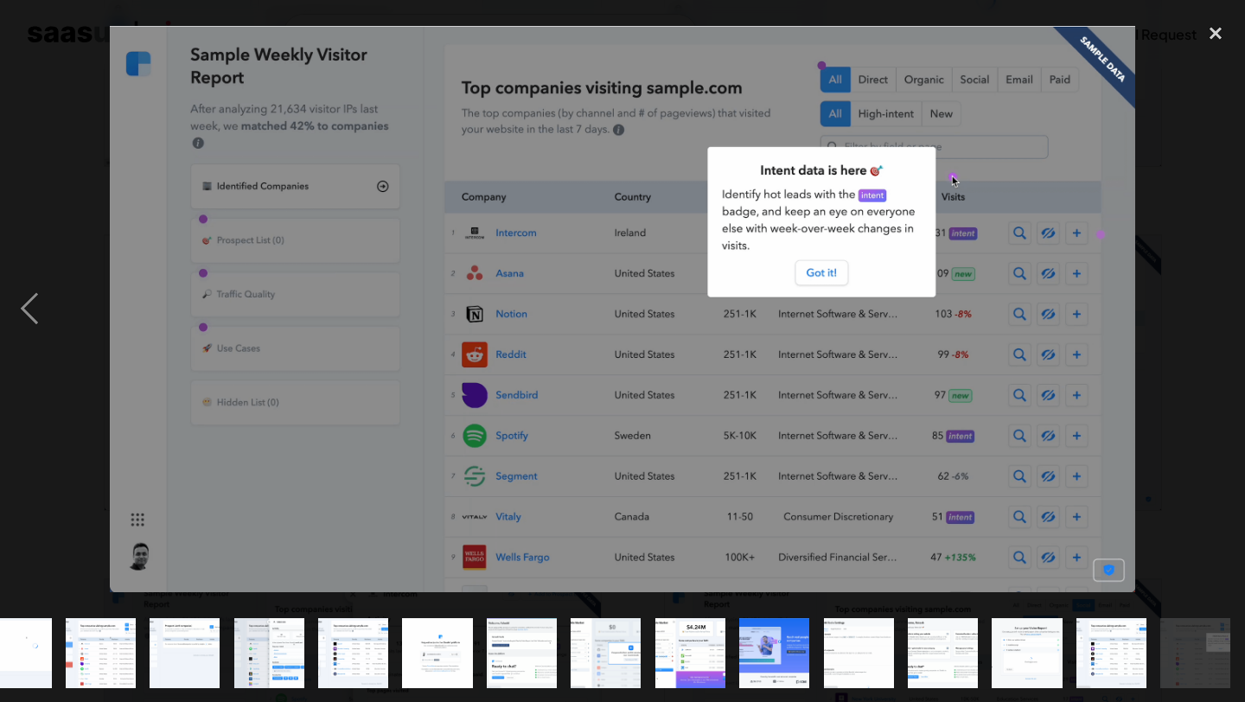
click at [1177, 657] on img "show item 18 of 18" at bounding box center [1194, 653] width 127 height 70
click at [1244, 678] on div at bounding box center [622, 652] width 1245 height 99
click at [1202, 676] on img "show item 18 of 18" at bounding box center [1194, 653] width 127 height 70
click at [1194, 382] on div "next image" at bounding box center [1215, 308] width 59 height 589
click at [1216, 6] on div at bounding box center [622, 351] width 1245 height 702
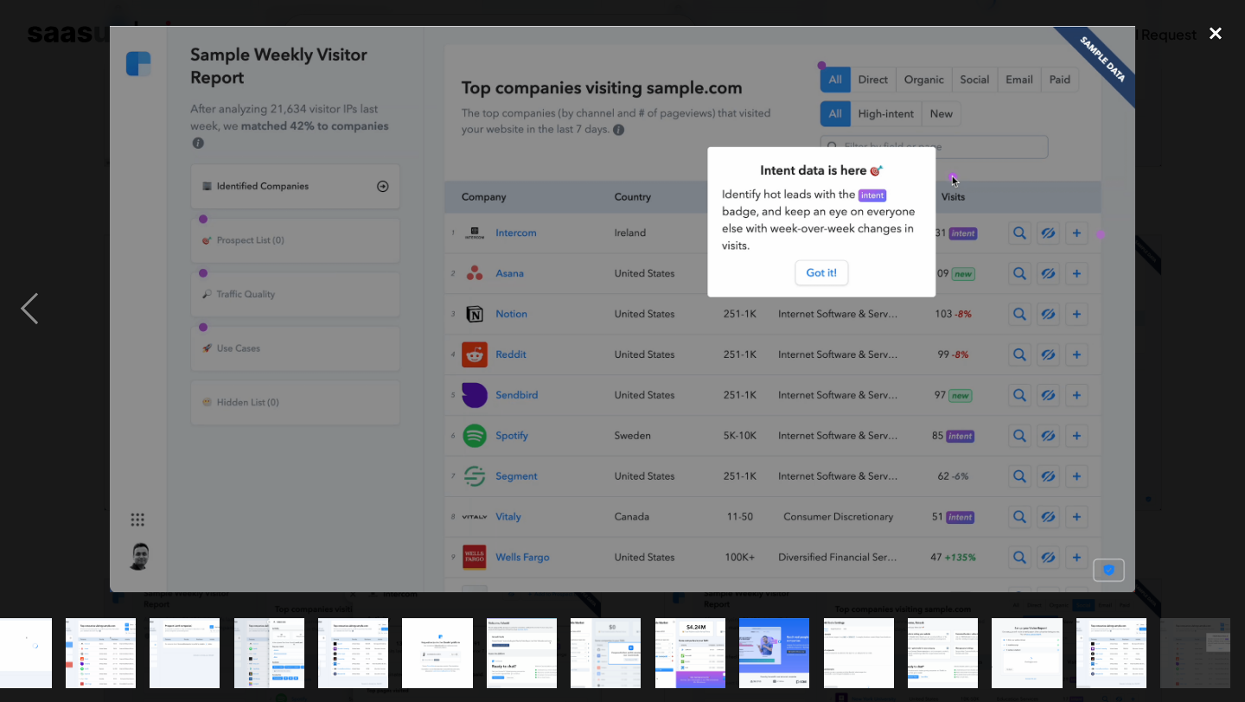
click at [1216, 24] on div "close lightbox" at bounding box center [1215, 33] width 59 height 38
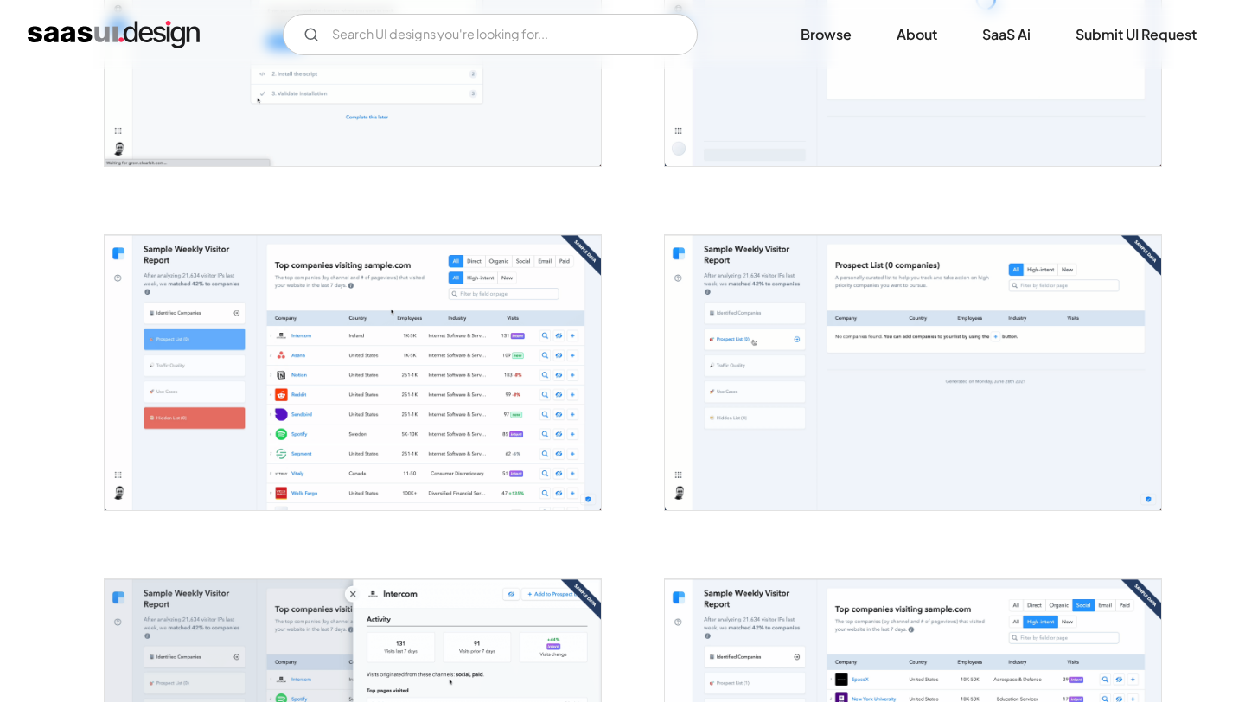
scroll to position [0, 0]
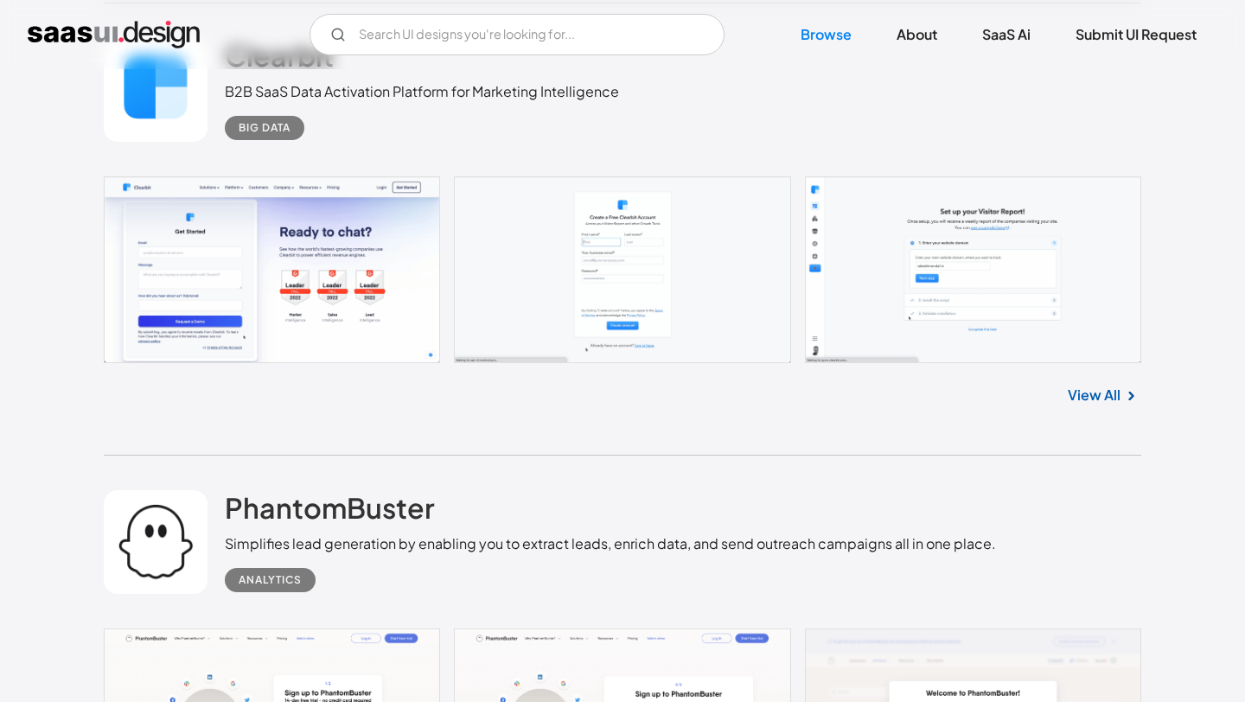
scroll to position [2895, 0]
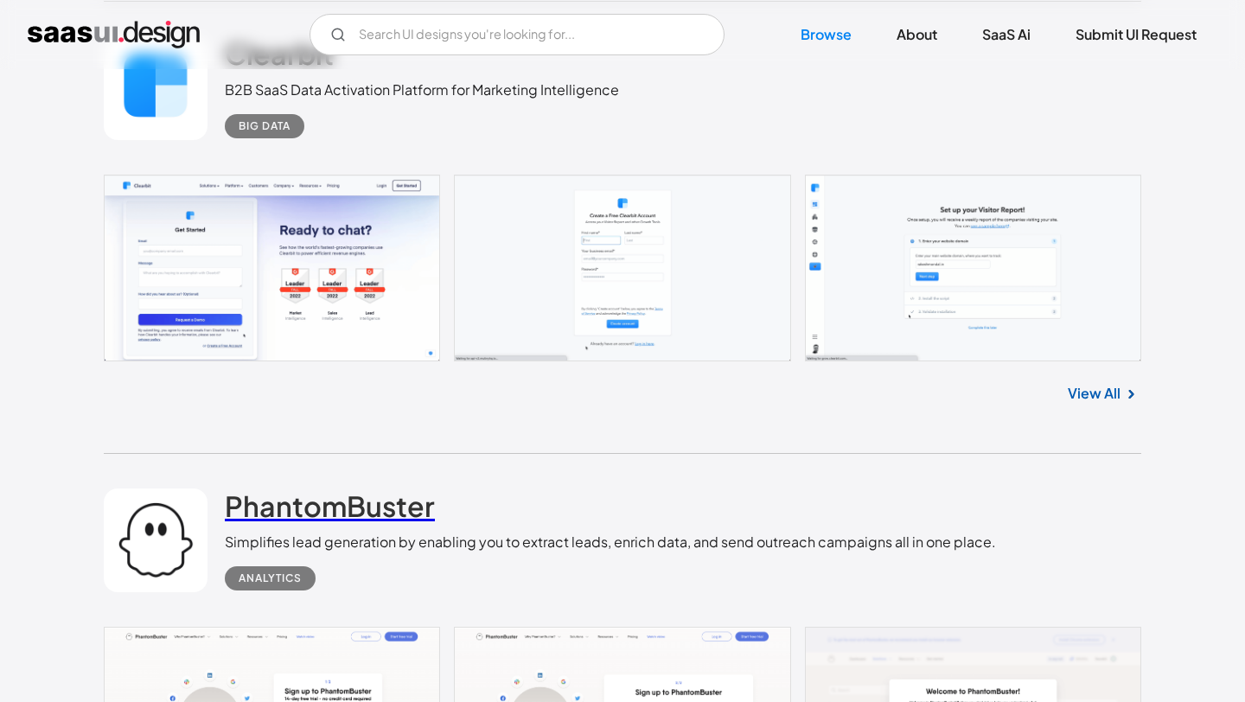
click at [257, 488] on h2 "PhantomBuster" at bounding box center [330, 505] width 210 height 35
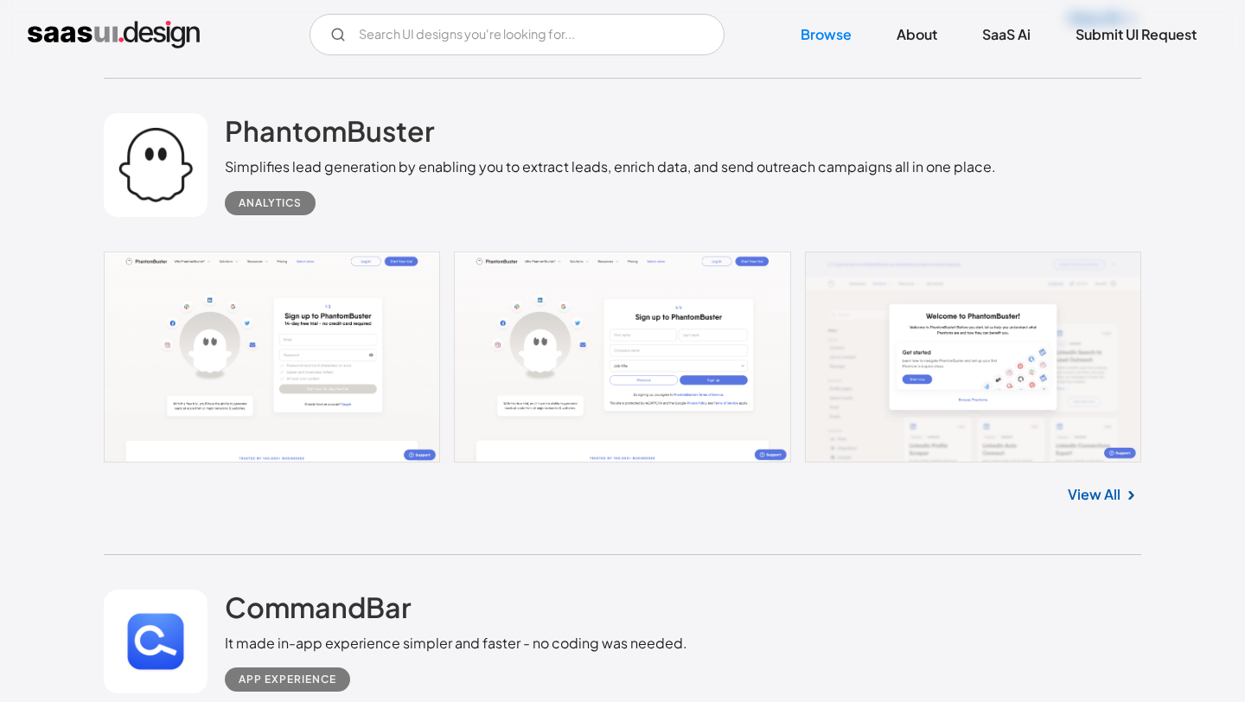
scroll to position [3273, 0]
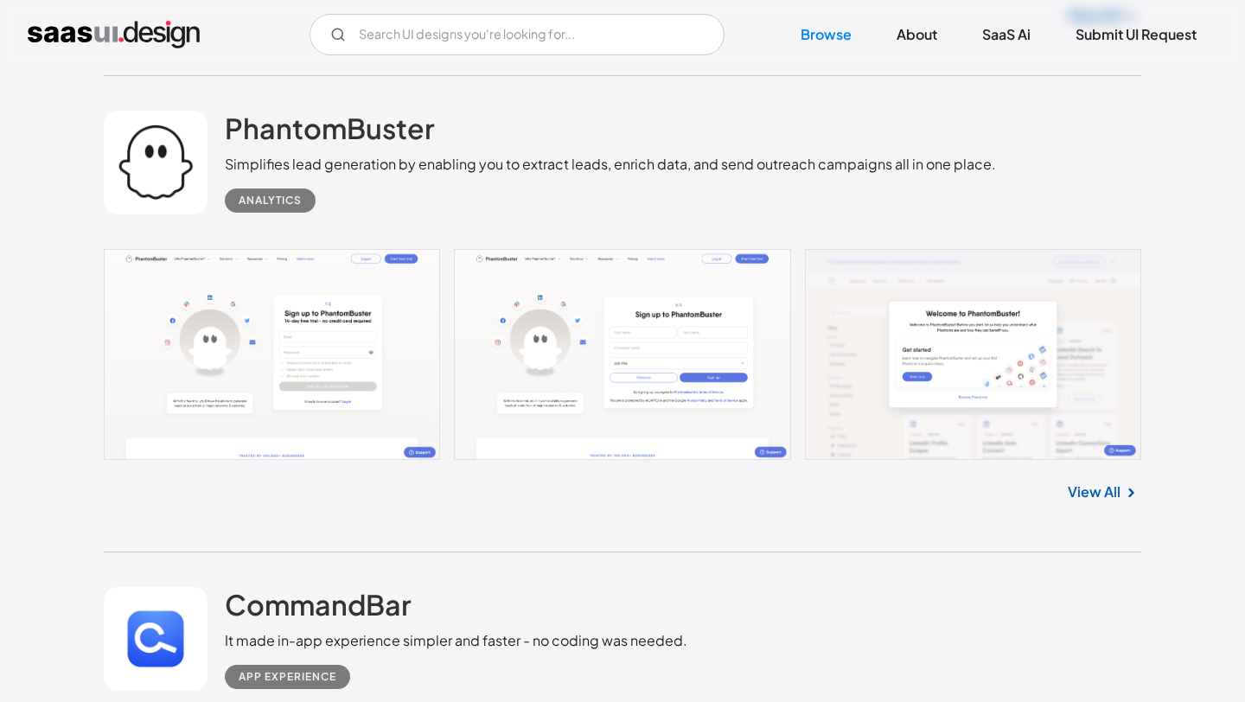
click at [325, 630] on div "It made in-app experience simpler and faster - no coding was needed." at bounding box center [456, 640] width 462 height 21
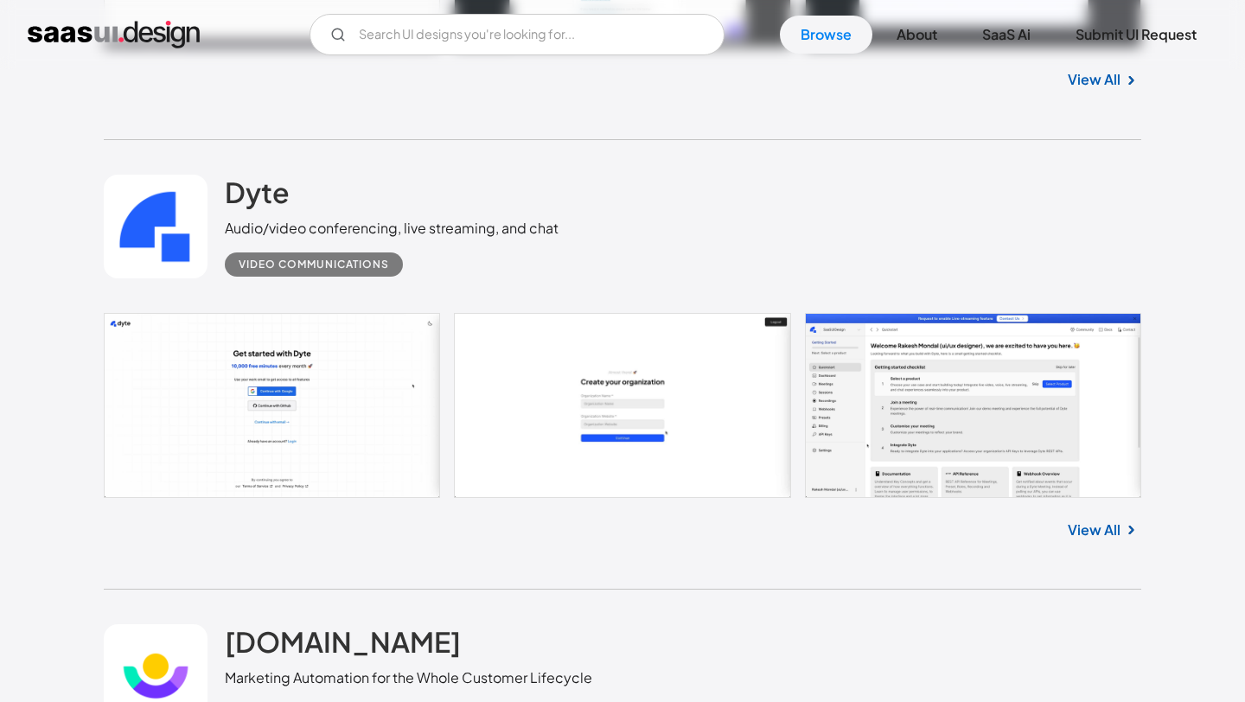
scroll to position [4673, 0]
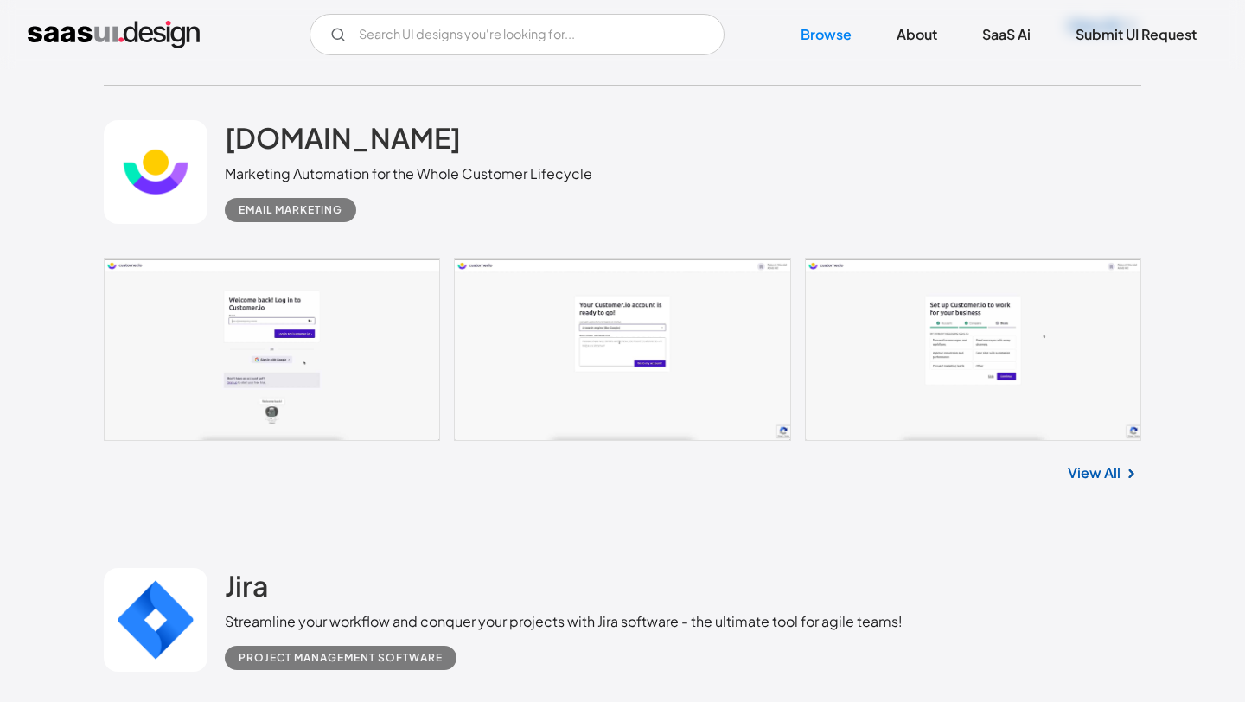
scroll to position [5079, 0]
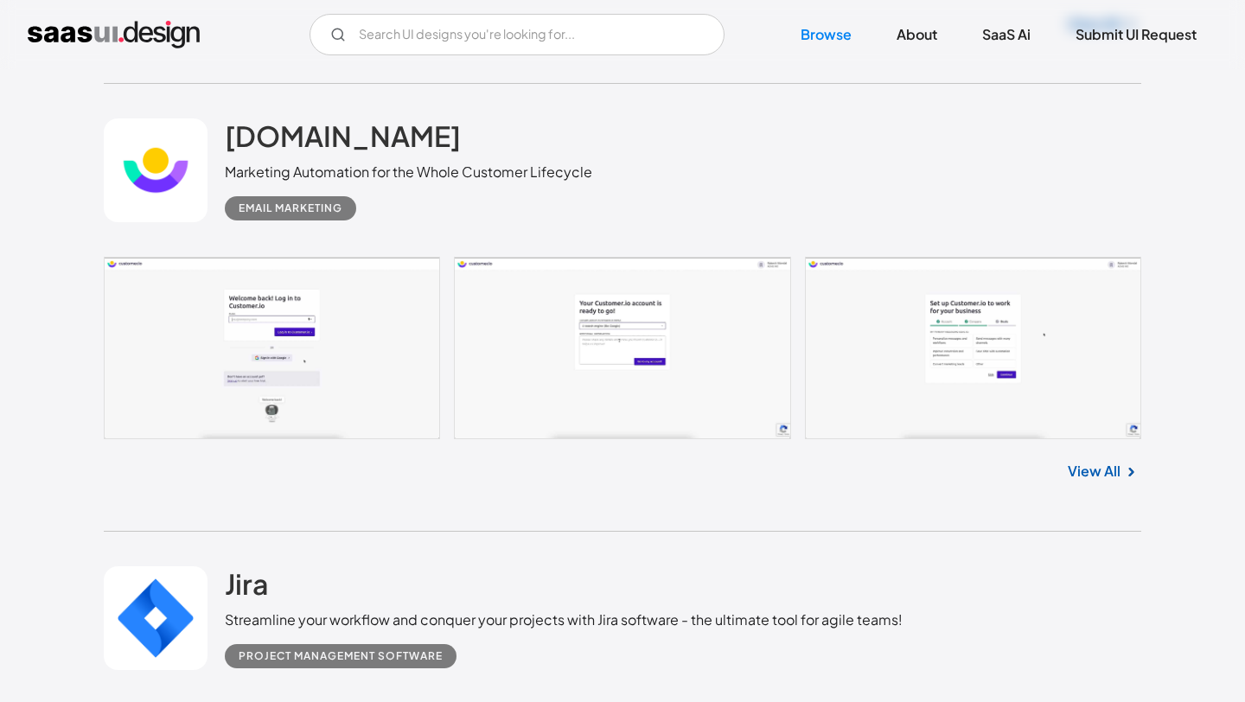
click at [194, 566] on link at bounding box center [156, 618] width 104 height 104
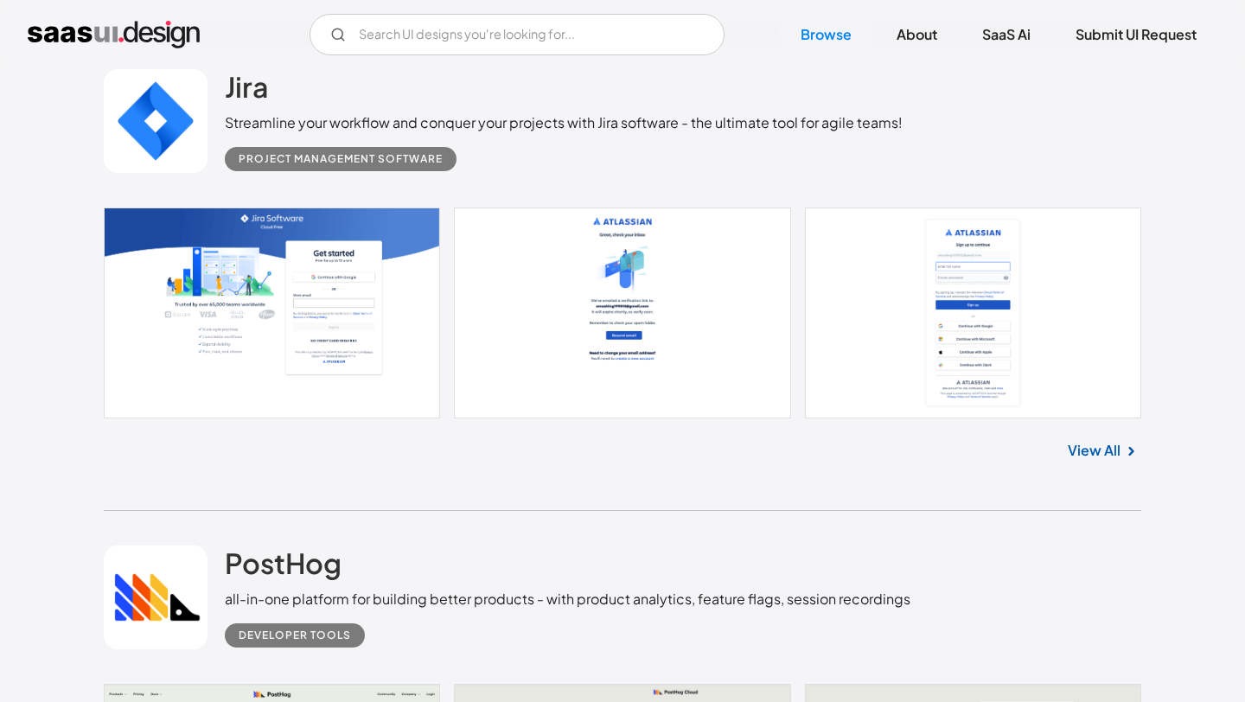
scroll to position [5579, 0]
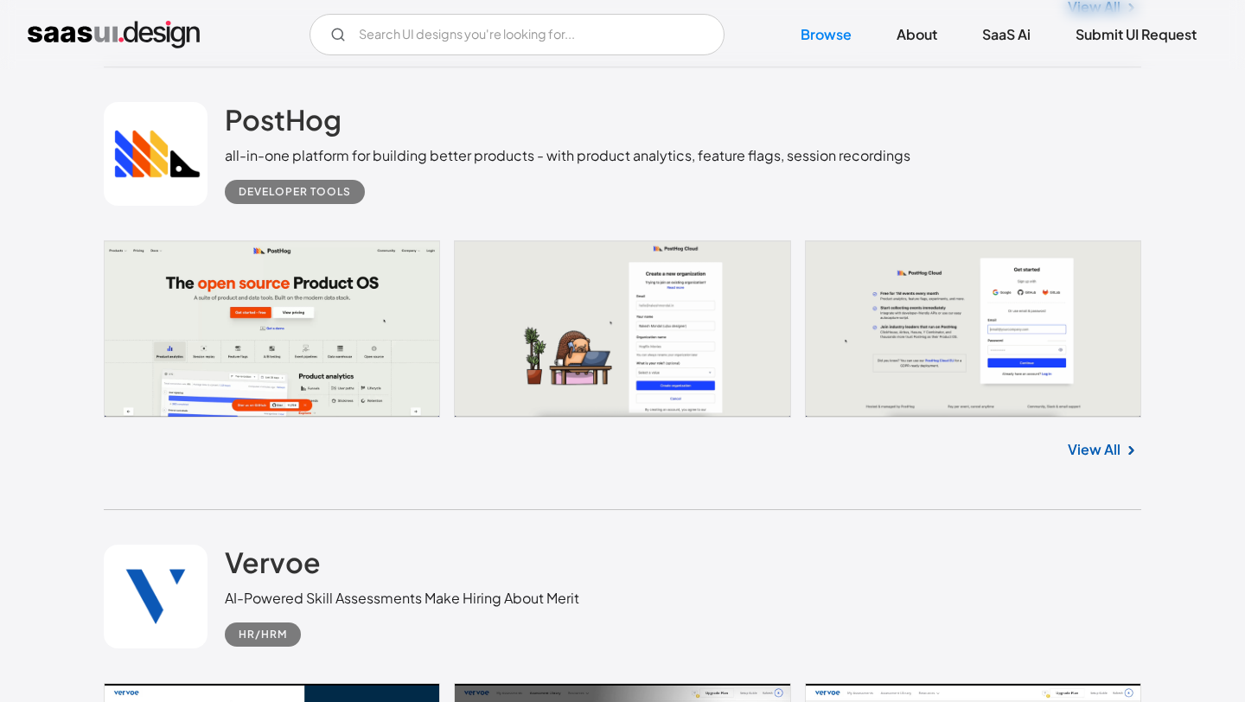
scroll to position [6035, 0]
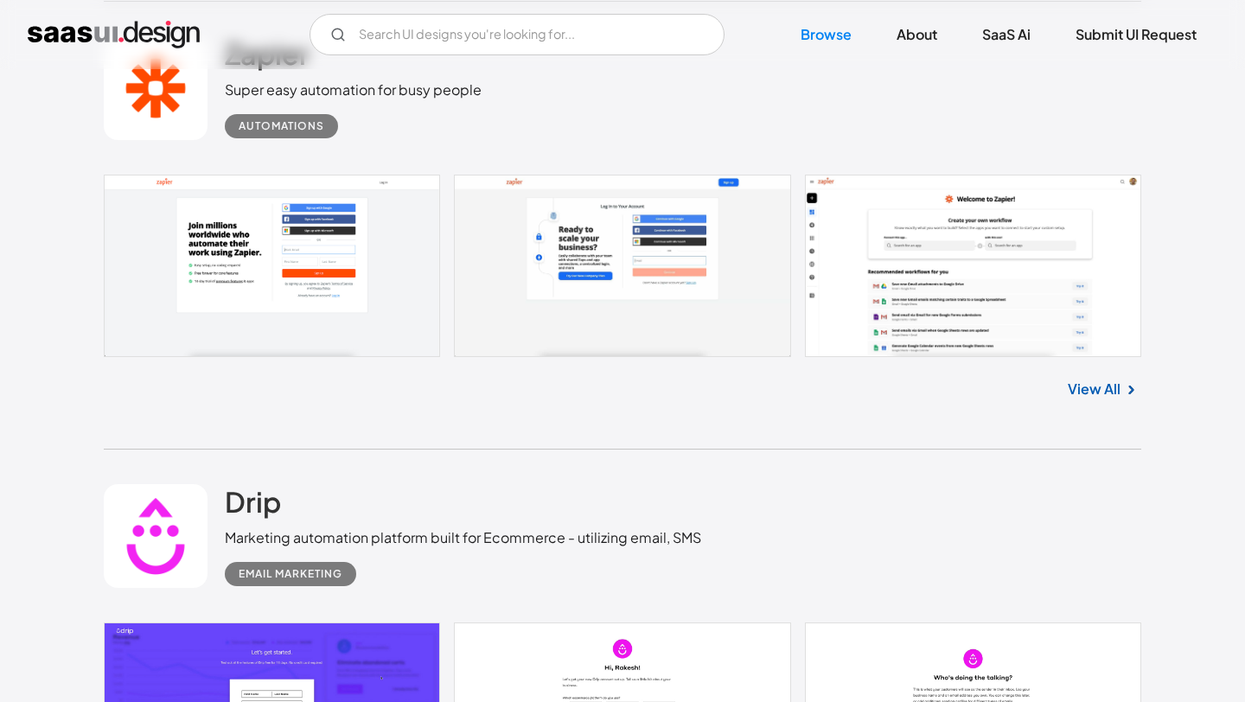
scroll to position [6985, 0]
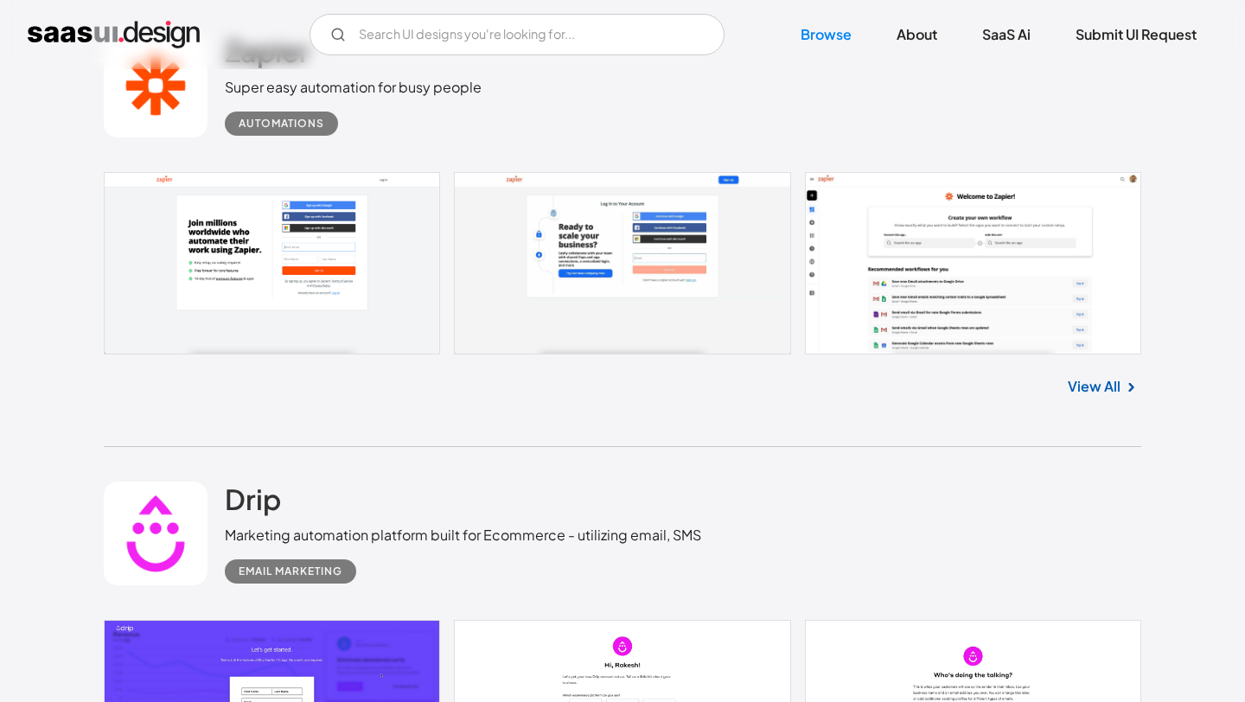
click at [341, 620] on link at bounding box center [622, 711] width 1037 height 182
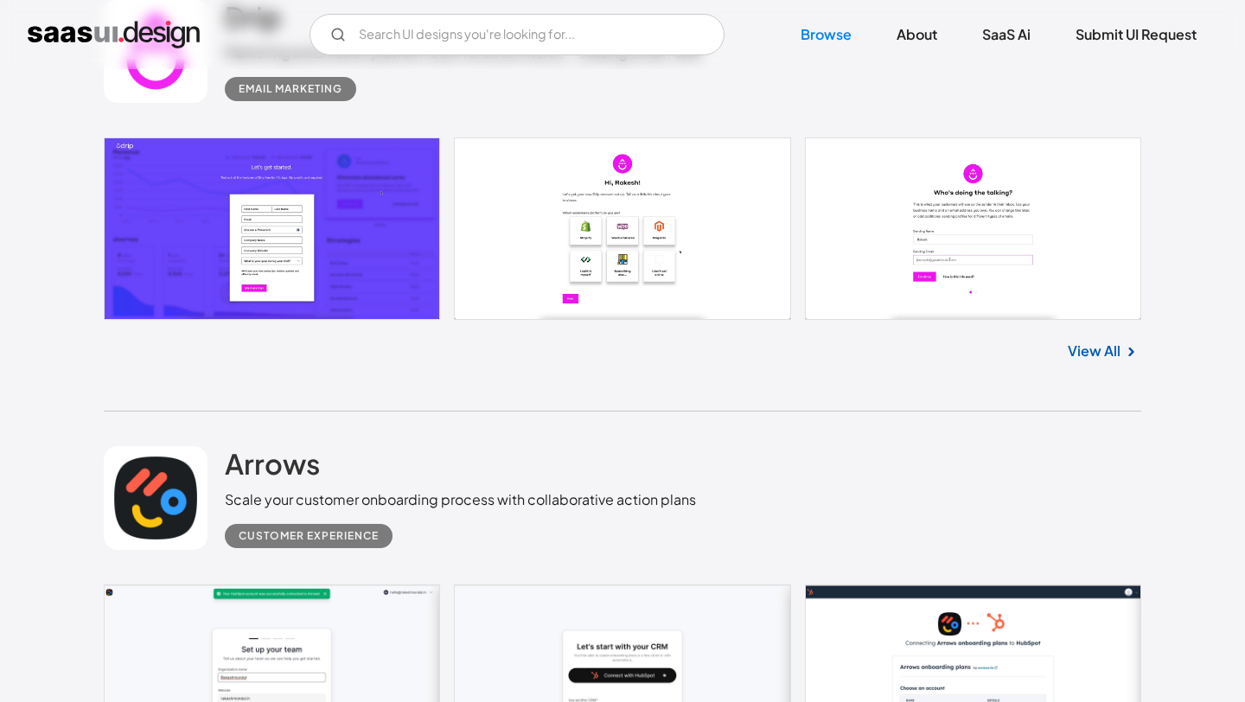
scroll to position [7469, 0]
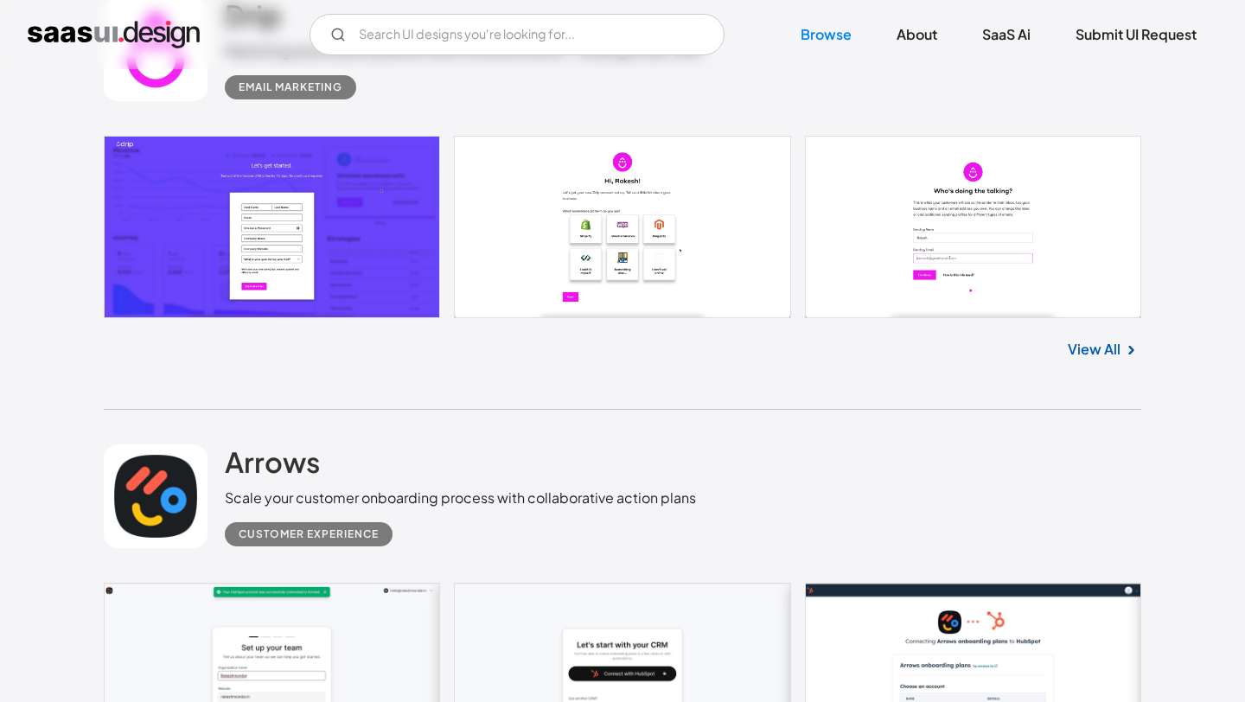
click at [317, 583] on link at bounding box center [622, 676] width 1037 height 186
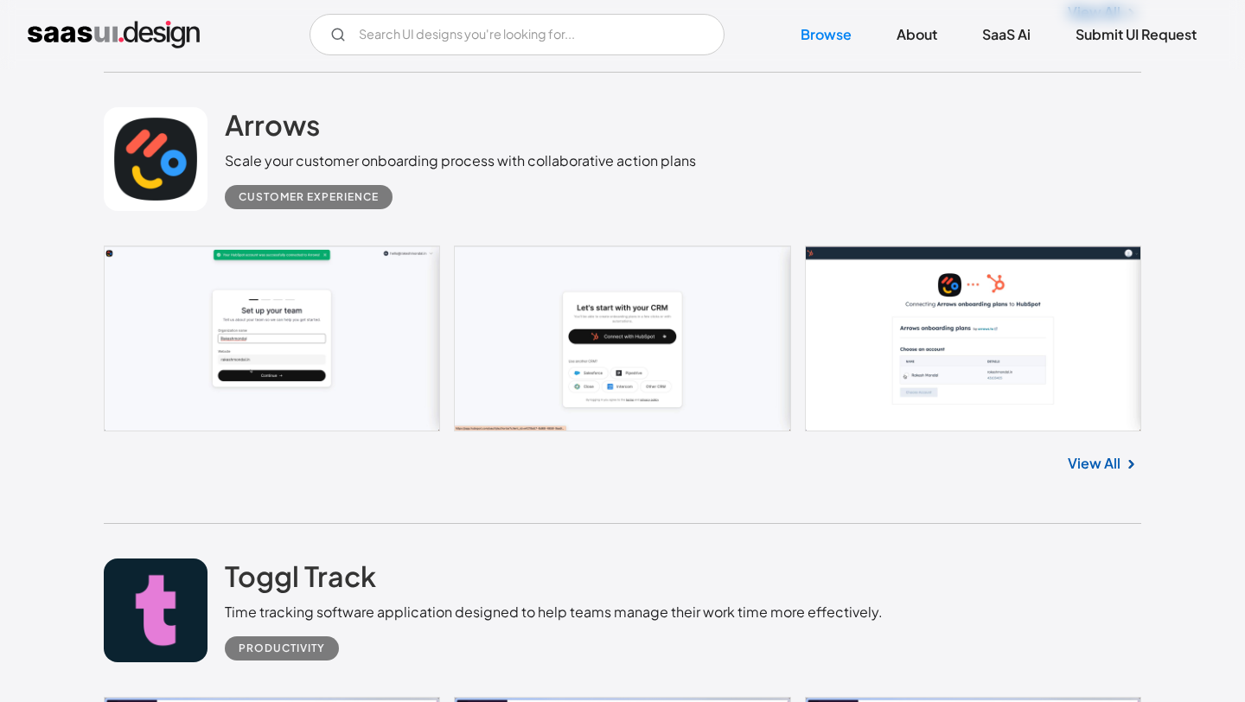
scroll to position [7811, 0]
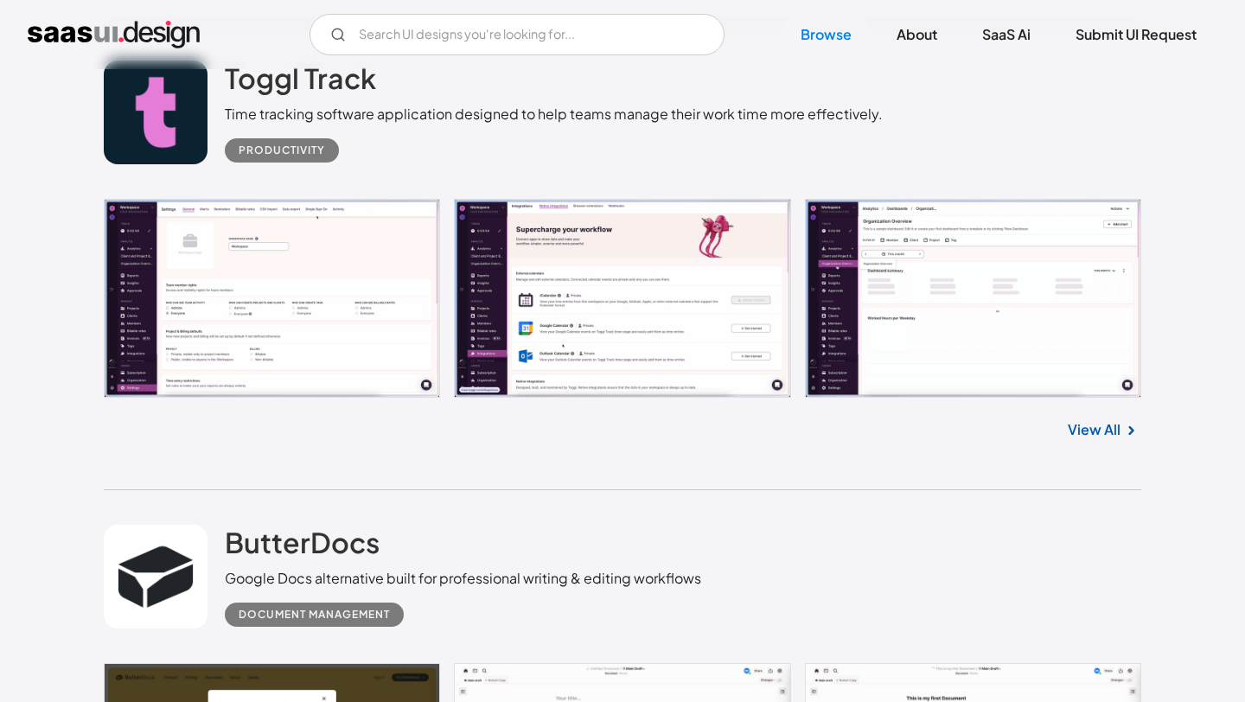
scroll to position [8308, 0]
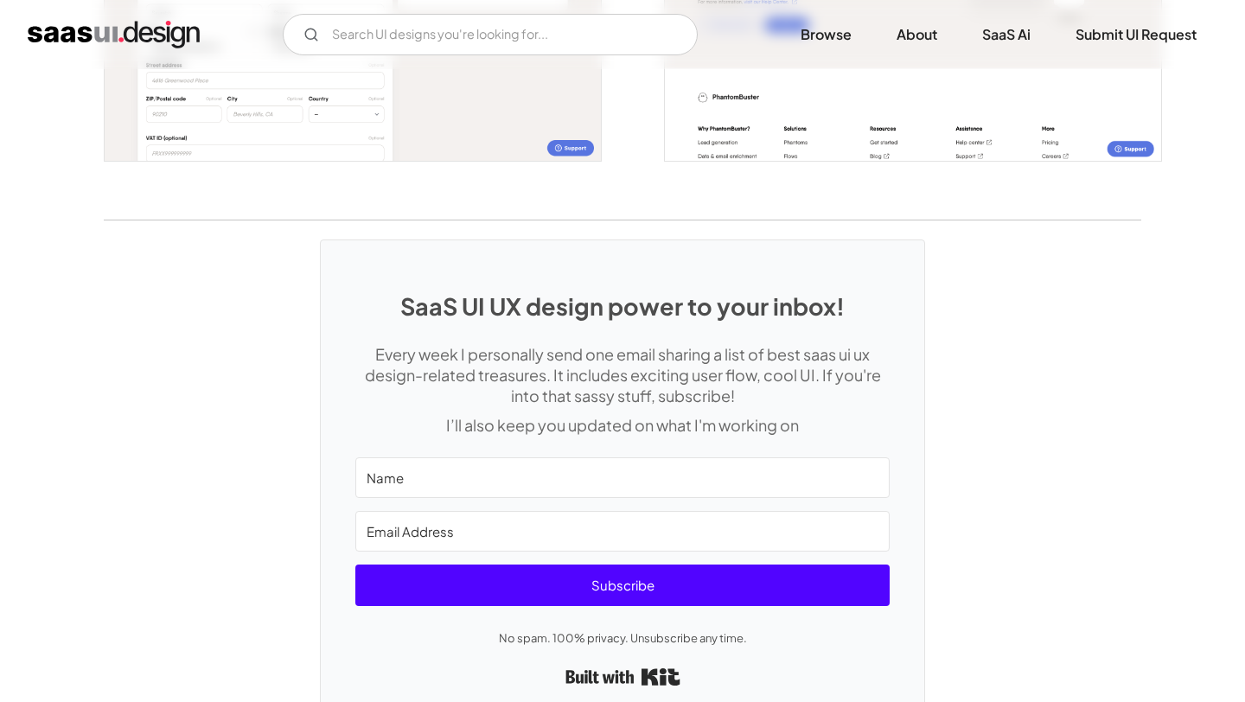
scroll to position [3589, 0]
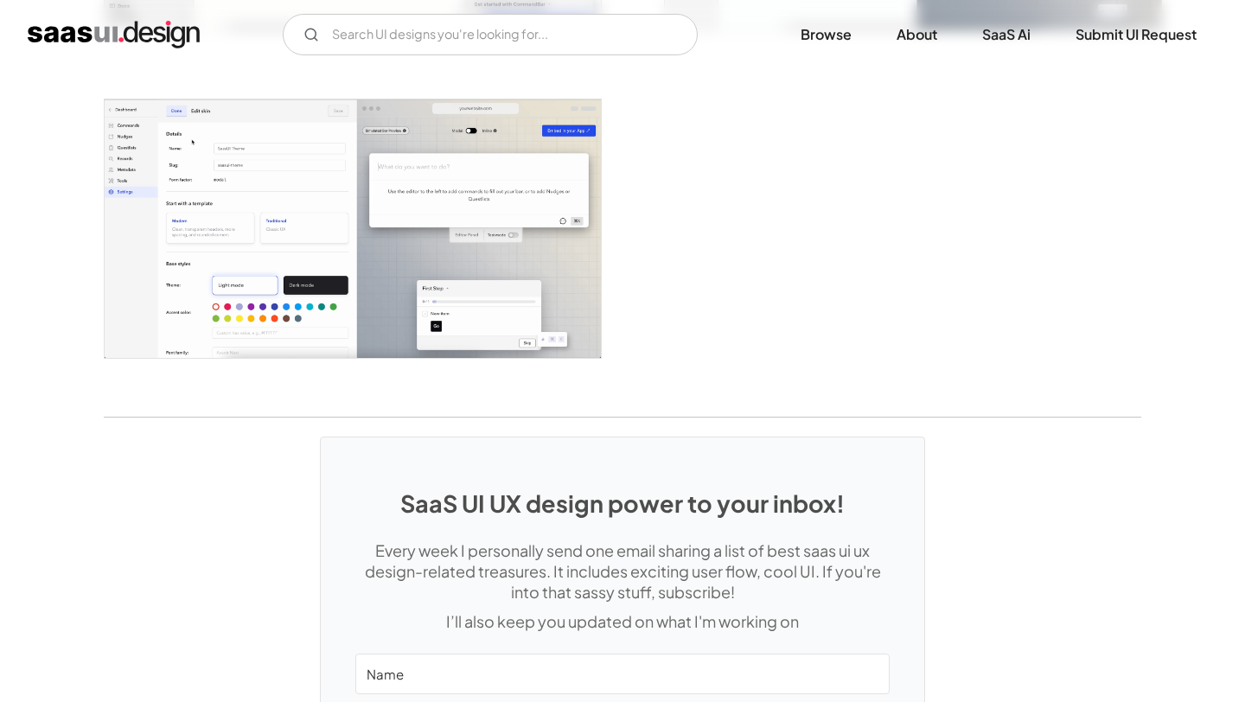
scroll to position [3909, 0]
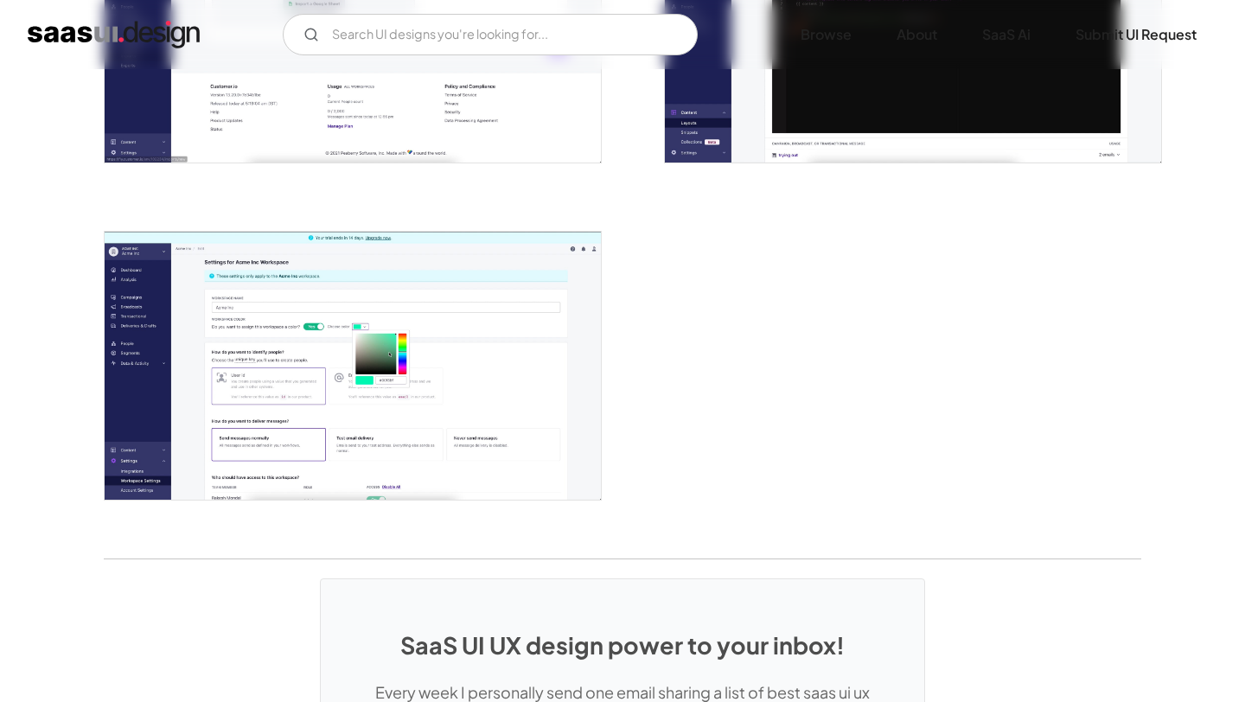
scroll to position [4212, 0]
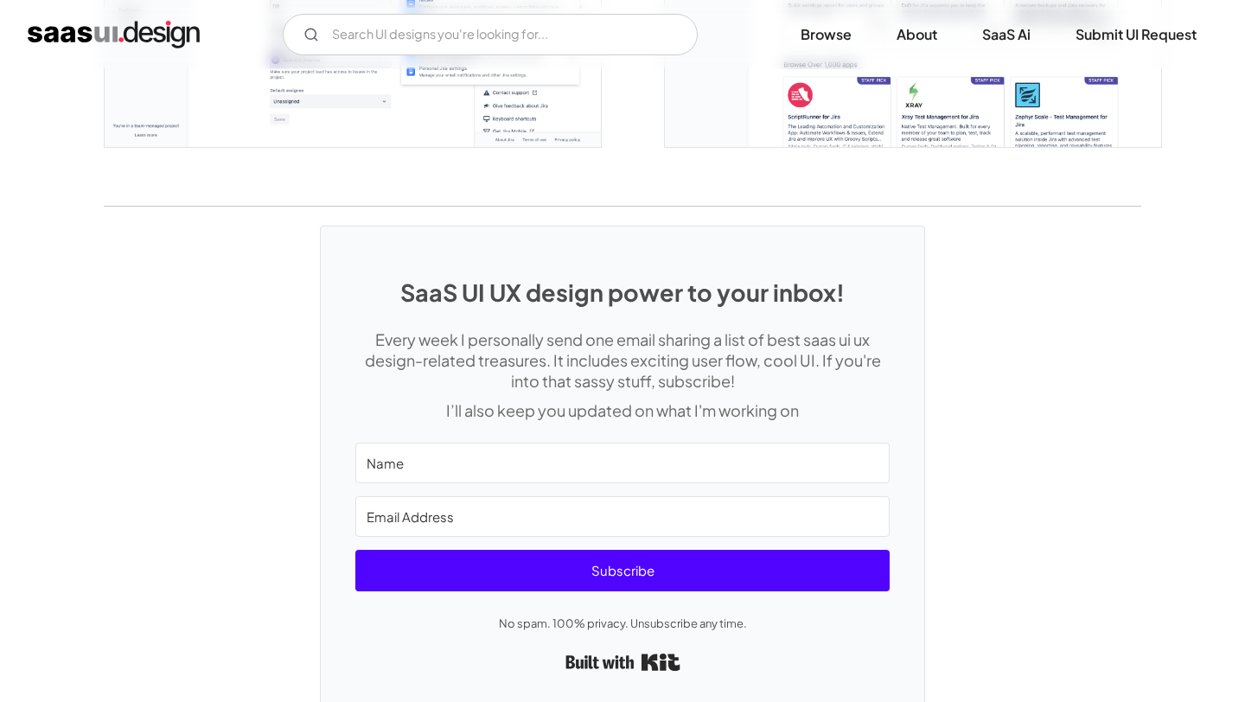
scroll to position [4808, 0]
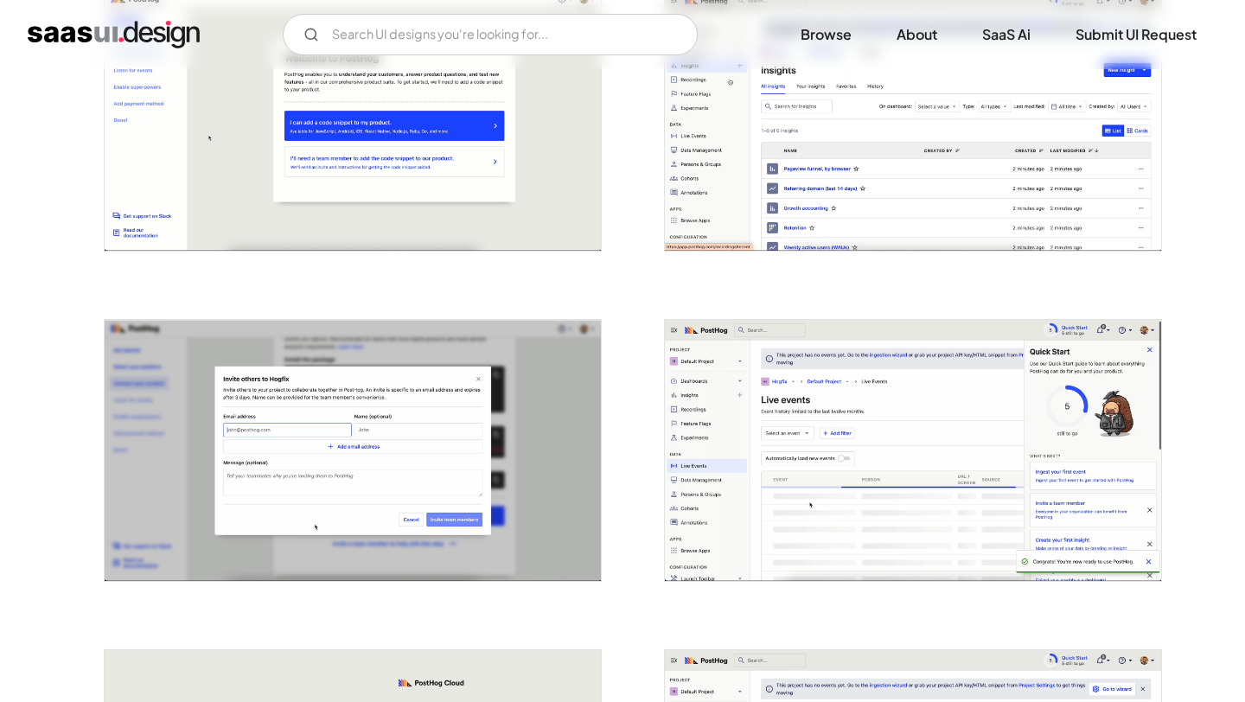
scroll to position [2031, 0]
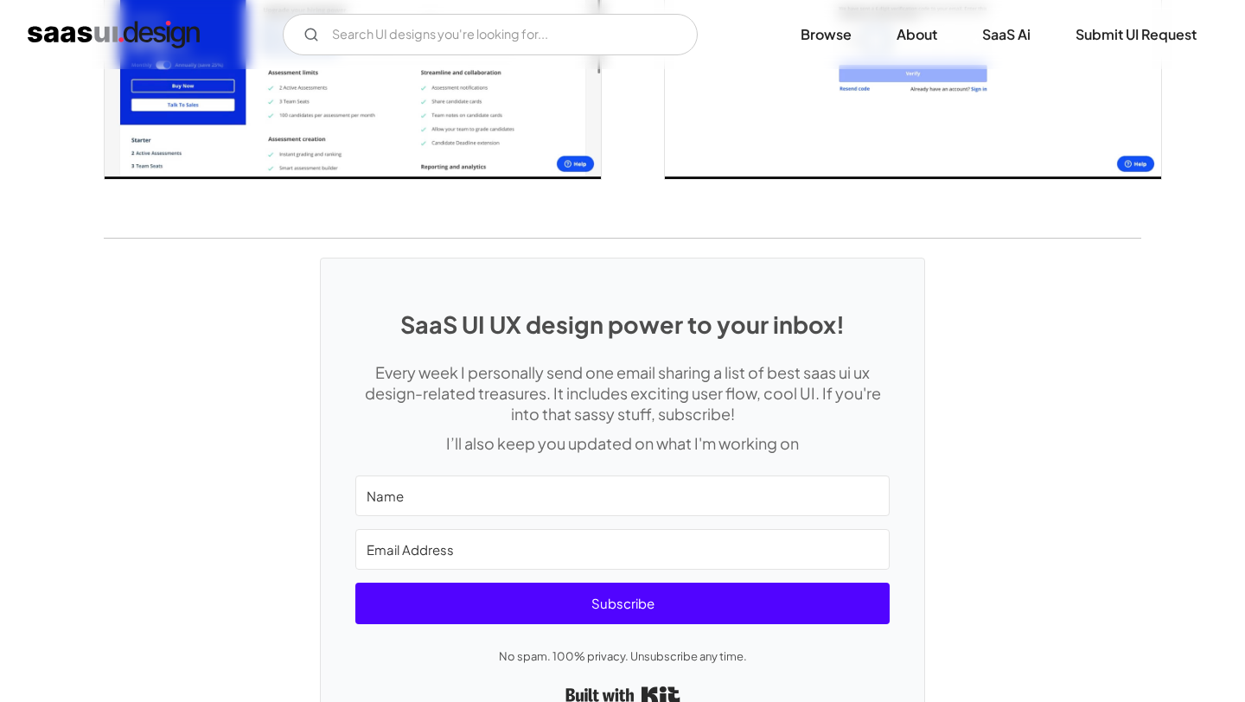
scroll to position [3649, 0]
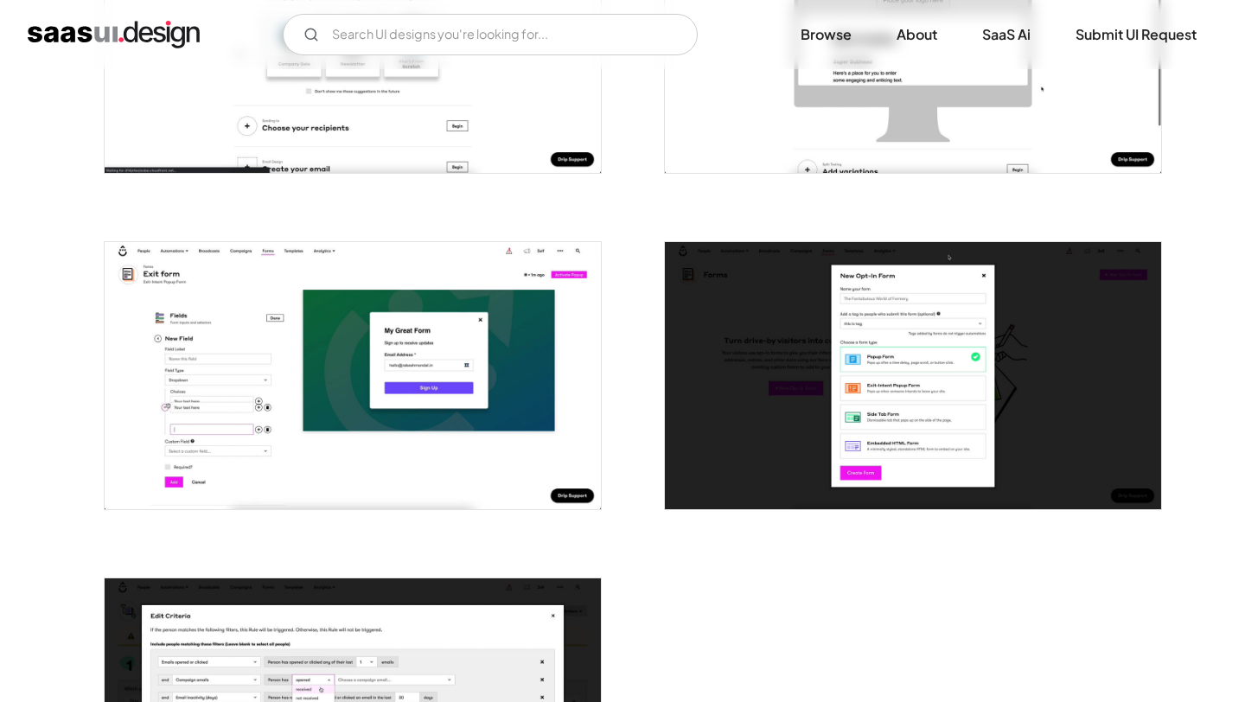
scroll to position [3879, 0]
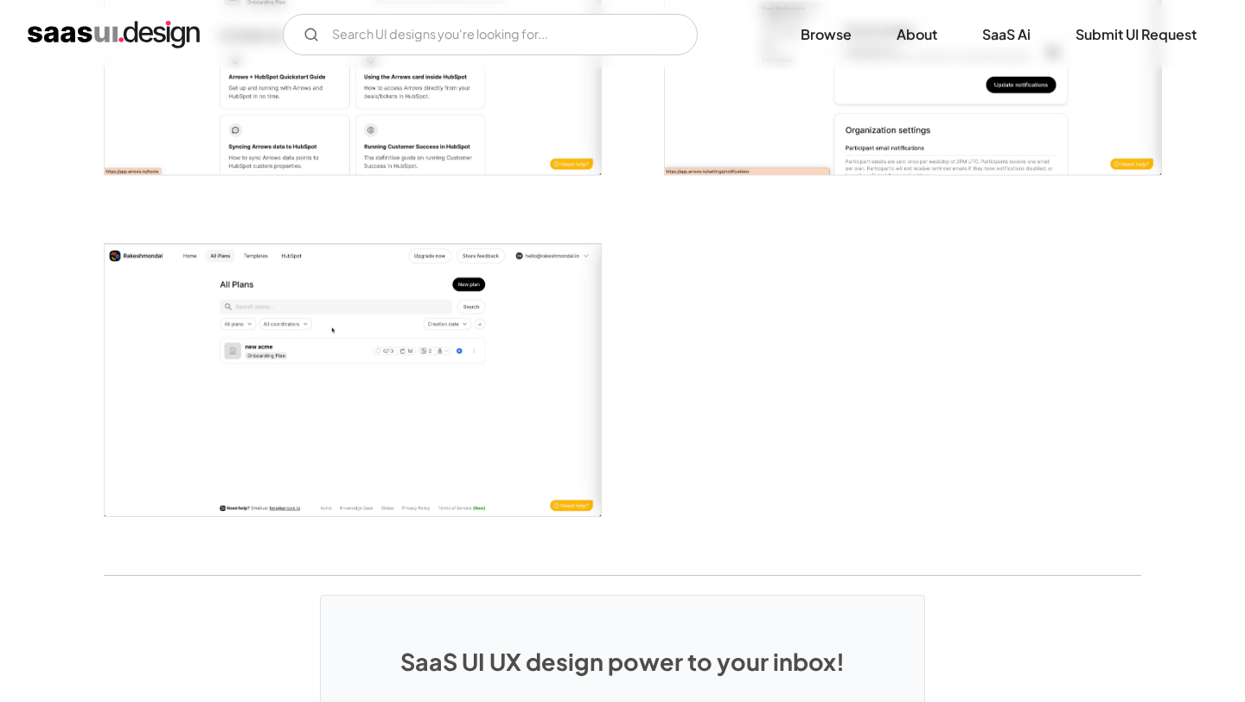
scroll to position [3598, 0]
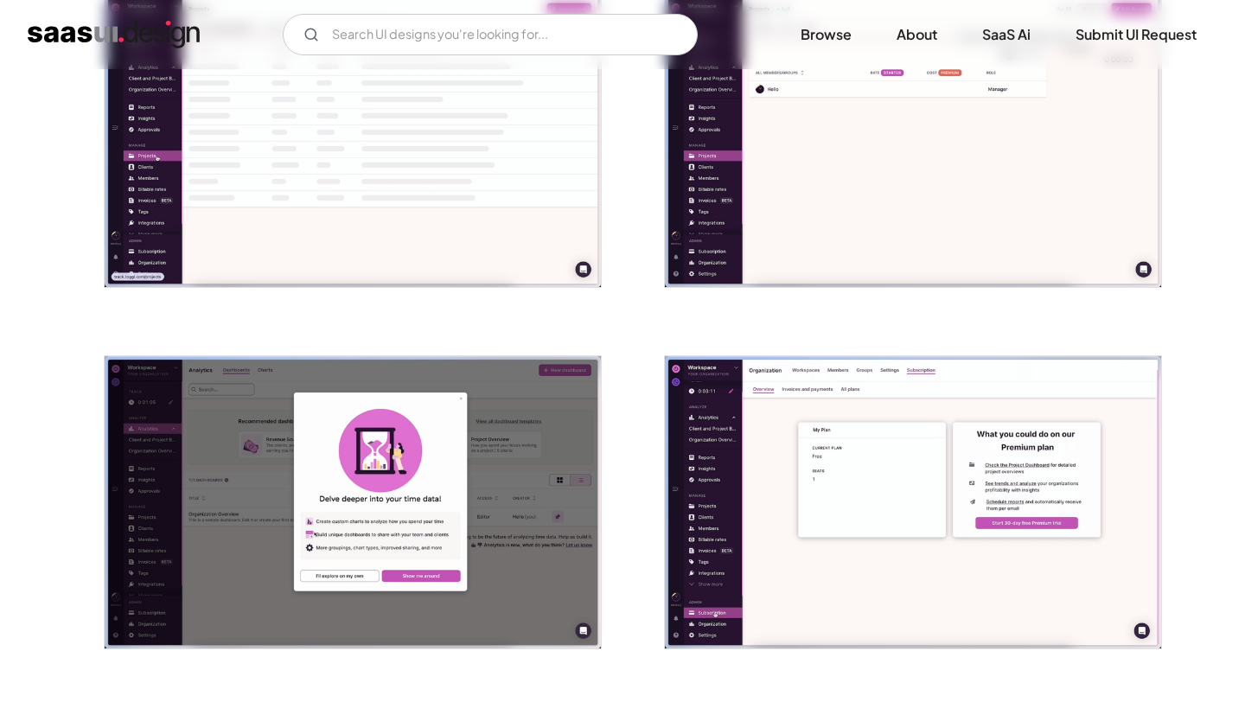
scroll to position [1498, 0]
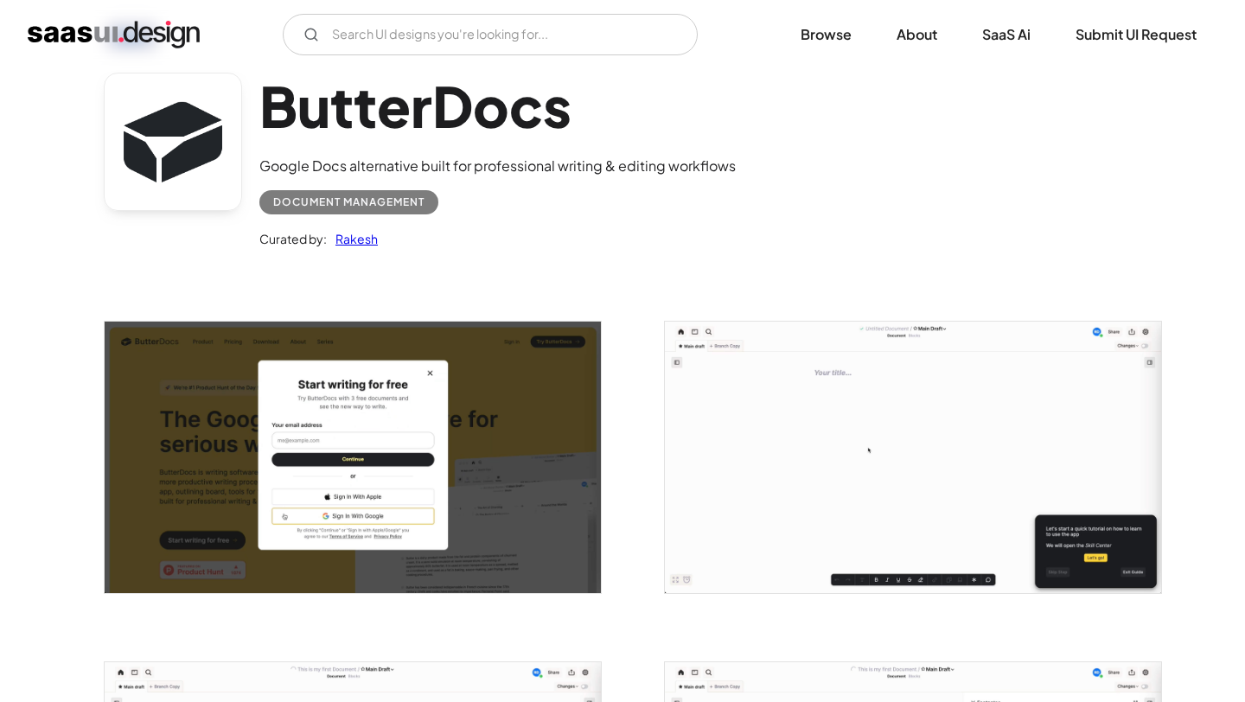
scroll to position [79, 0]
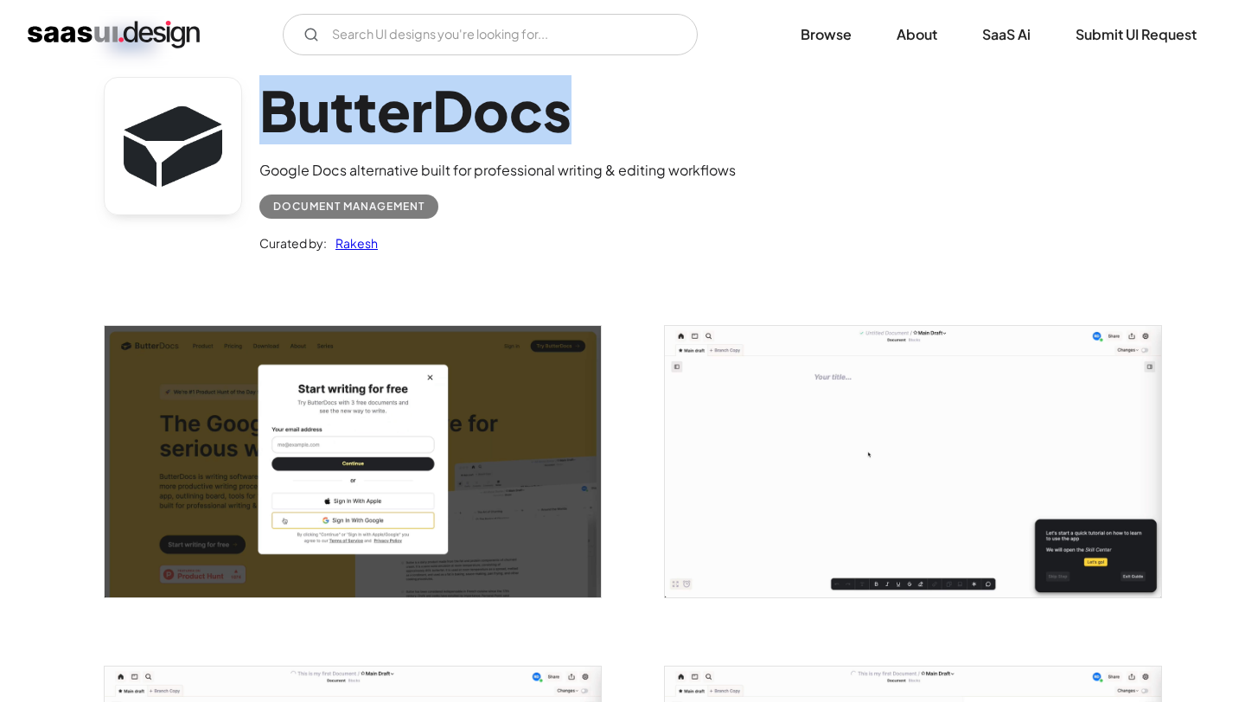
drag, startPoint x: 451, startPoint y: 114, endPoint x: 263, endPoint y: 115, distance: 188.4
click at [263, 115] on h1 "ButterDocs" at bounding box center [497, 110] width 476 height 67
copy h1 "ButterDocs"
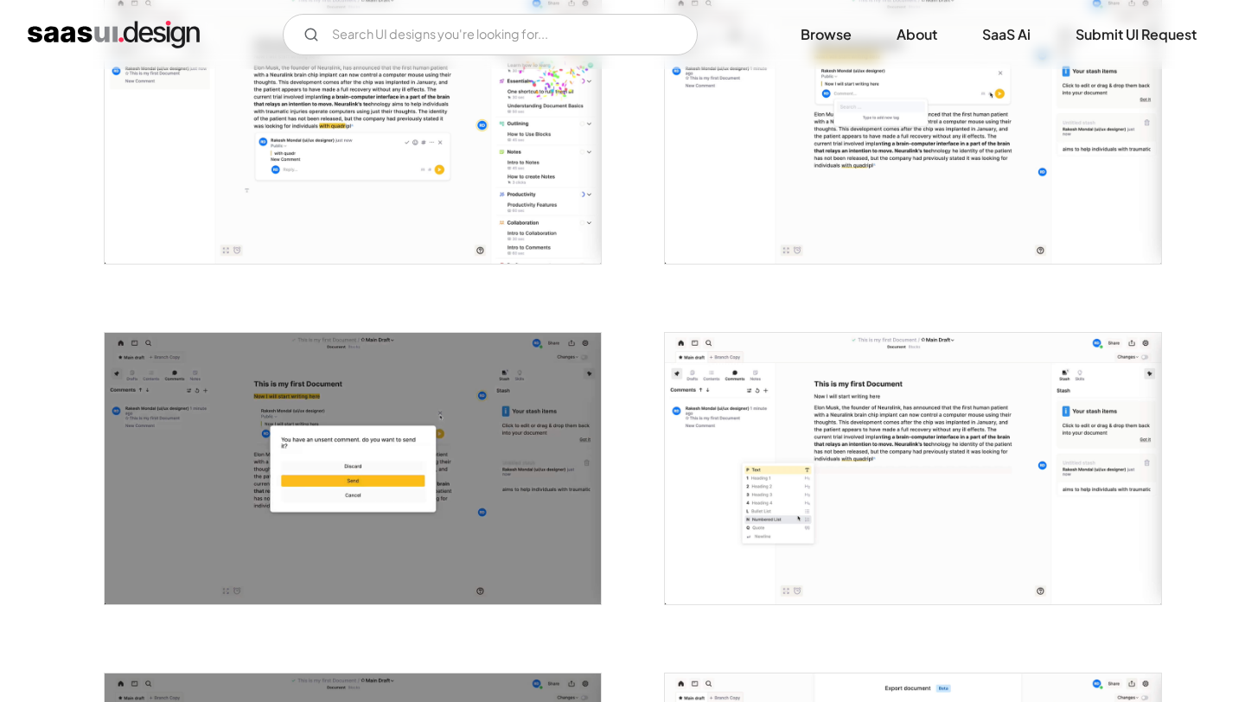
scroll to position [1787, 0]
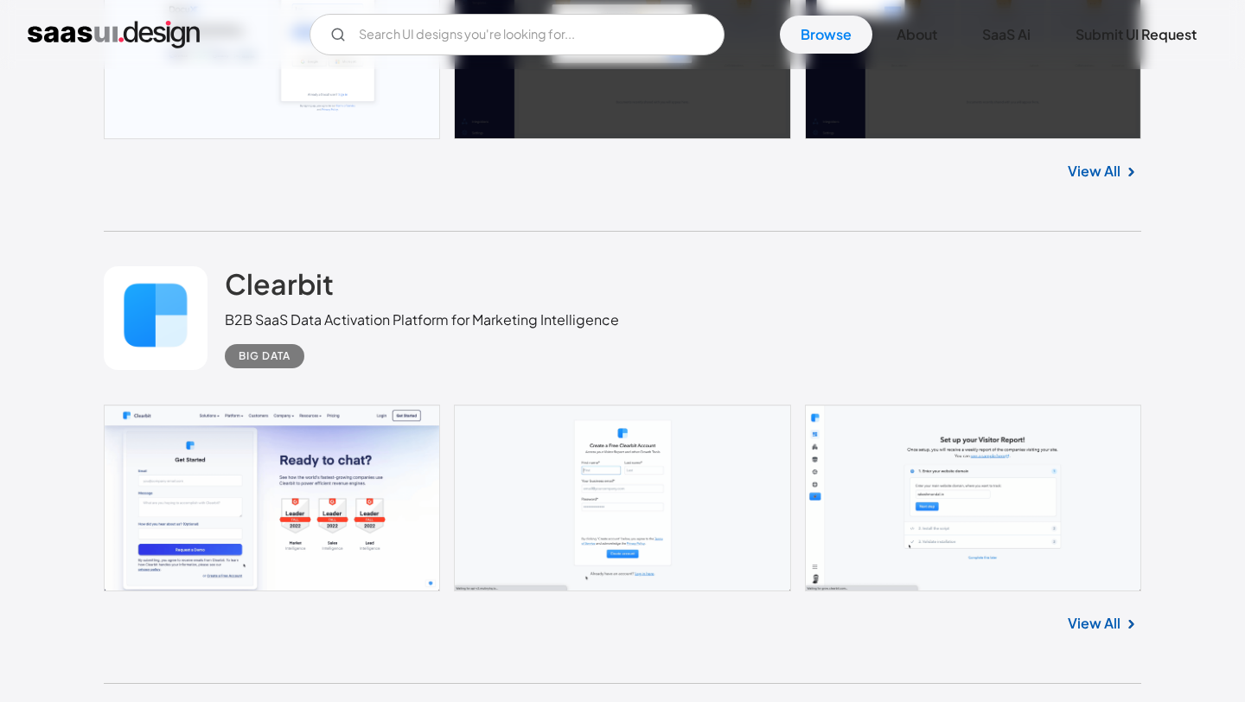
scroll to position [2668, 0]
